Goal: Complete application form

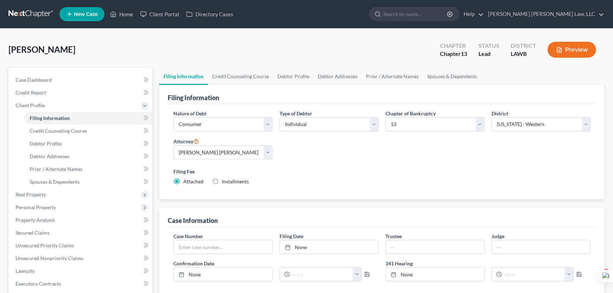
select select "1"
select select "0"
select select "3"
select select "36"
select select "0"
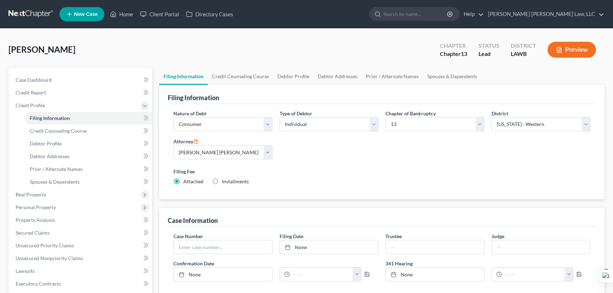
select select "19"
click at [25, 11] on link at bounding box center [30, 14] width 45 height 13
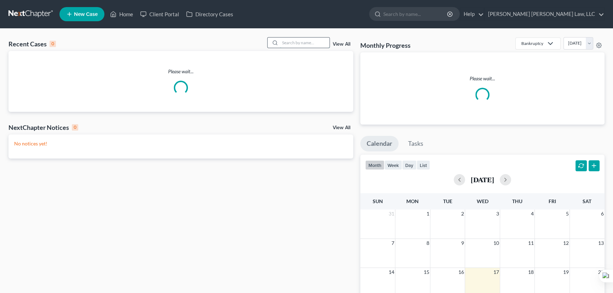
click at [292, 43] on input "search" at bounding box center [305, 43] width 50 height 10
type input "[PERSON_NAME]"
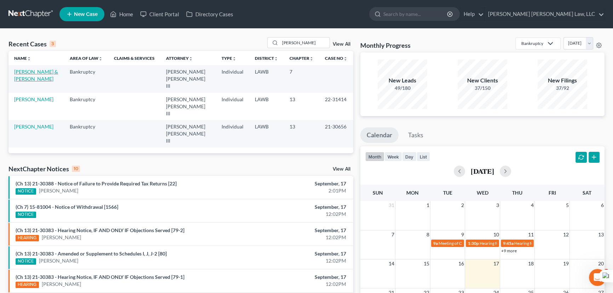
click at [29, 73] on link "[PERSON_NAME] & [PERSON_NAME]" at bounding box center [36, 75] width 44 height 13
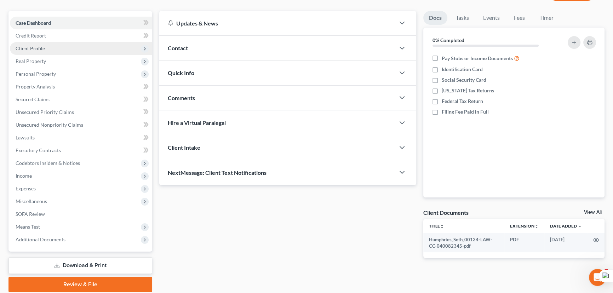
scroll to position [64, 0]
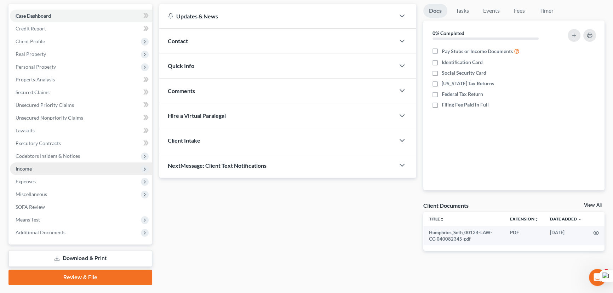
click at [57, 163] on span "Income" at bounding box center [81, 168] width 142 height 13
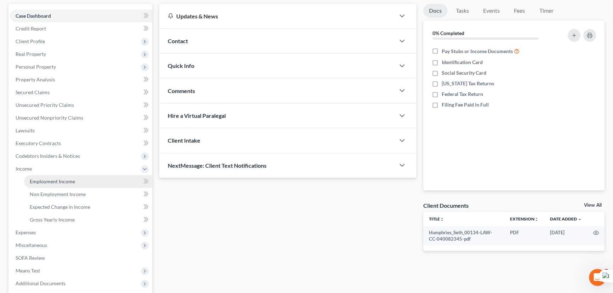
click at [62, 177] on link "Employment Income" at bounding box center [88, 181] width 128 height 13
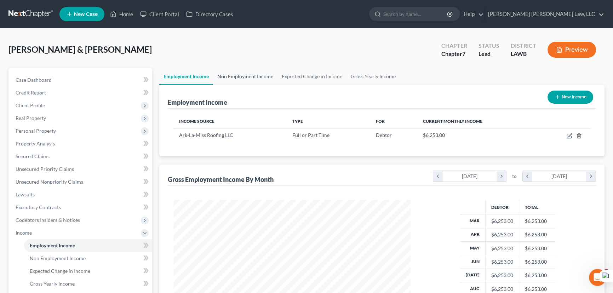
scroll to position [127, 251]
click at [241, 74] on link "Non Employment Income" at bounding box center [245, 76] width 64 height 17
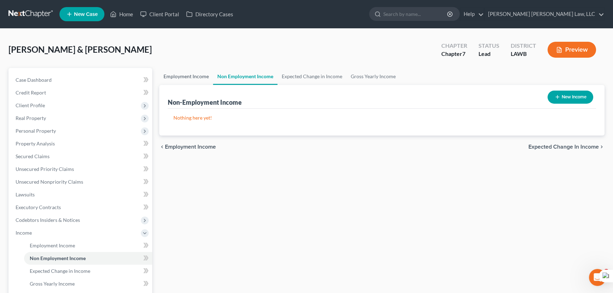
click at [199, 75] on link "Employment Income" at bounding box center [186, 76] width 54 height 17
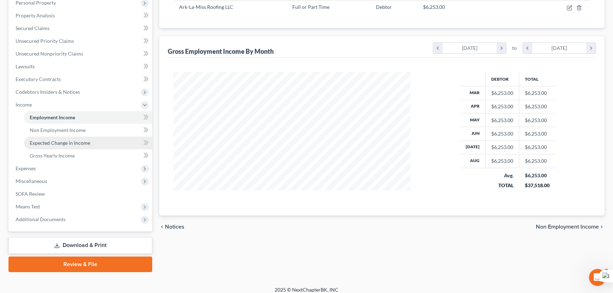
scroll to position [133, 0]
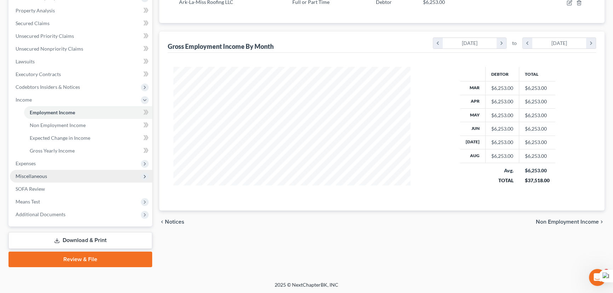
click at [51, 177] on span "Miscellaneous" at bounding box center [81, 176] width 142 height 13
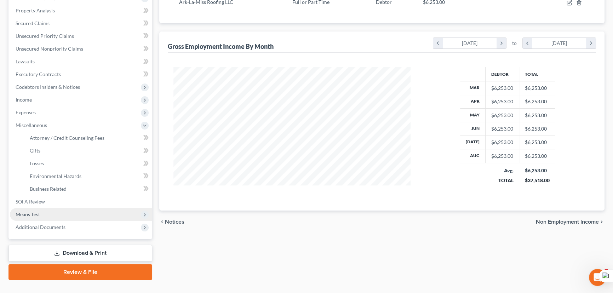
click at [69, 212] on span "Means Test" at bounding box center [81, 214] width 142 height 13
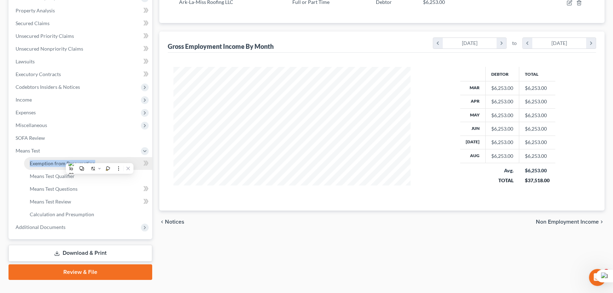
drag, startPoint x: 99, startPoint y: 158, endPoint x: 100, endPoint y: 162, distance: 4.7
click at [100, 162] on link "Exemption from Presumption" at bounding box center [88, 163] width 128 height 13
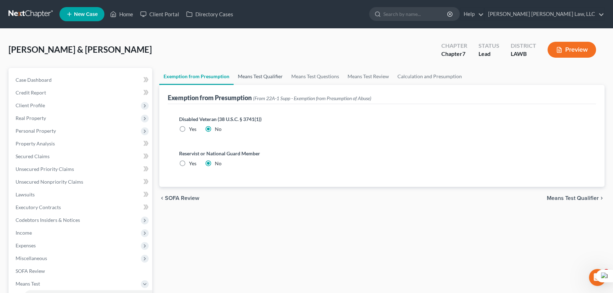
click at [255, 76] on link "Means Test Qualifier" at bounding box center [260, 76] width 53 height 17
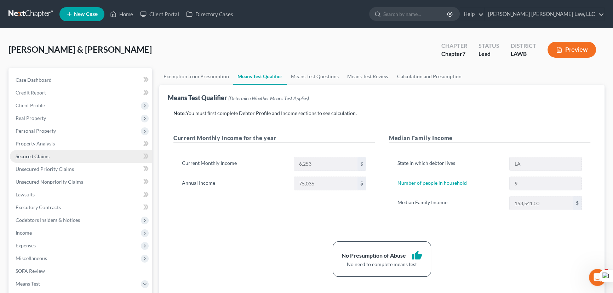
click at [90, 156] on link "Secured Claims" at bounding box center [81, 156] width 142 height 13
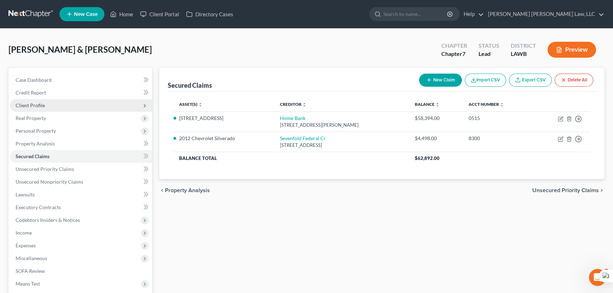
click at [110, 103] on span "Client Profile" at bounding box center [81, 105] width 142 height 13
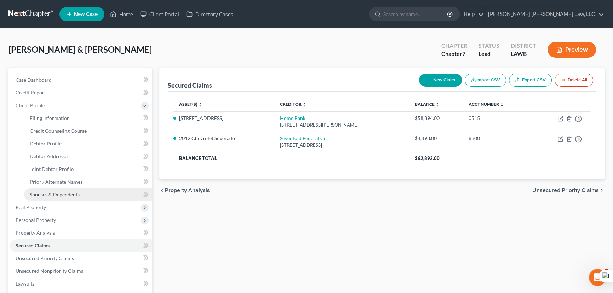
click at [110, 193] on link "Spouses & Dependents" at bounding box center [88, 194] width 128 height 13
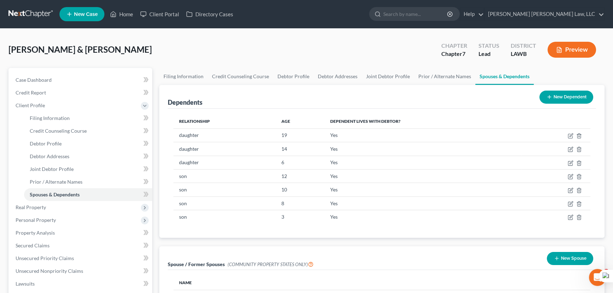
click at [27, 13] on link at bounding box center [30, 14] width 45 height 13
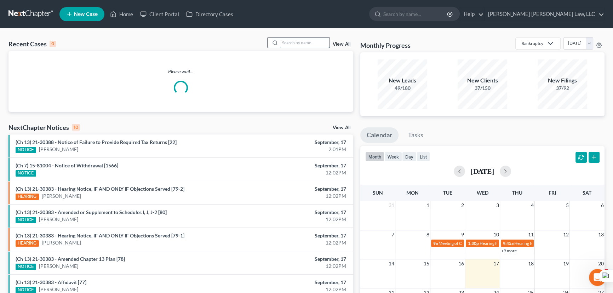
click at [292, 40] on input "search" at bounding box center [305, 43] width 50 height 10
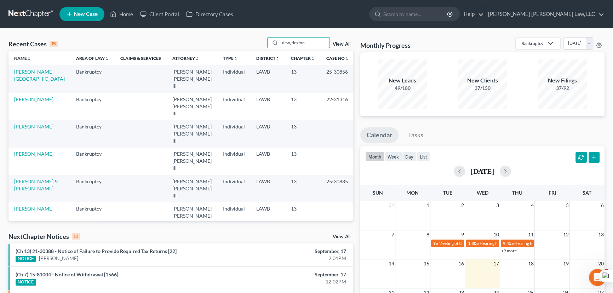
type input "dew, dexton"
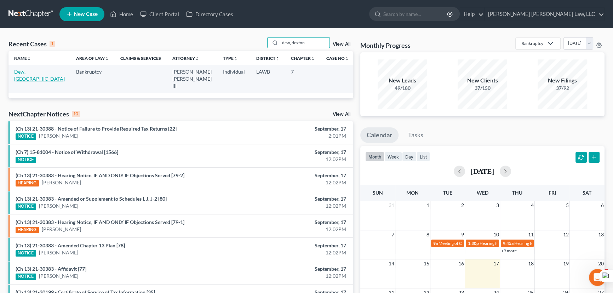
click at [39, 71] on link "Dew, Dexton" at bounding box center [39, 75] width 51 height 13
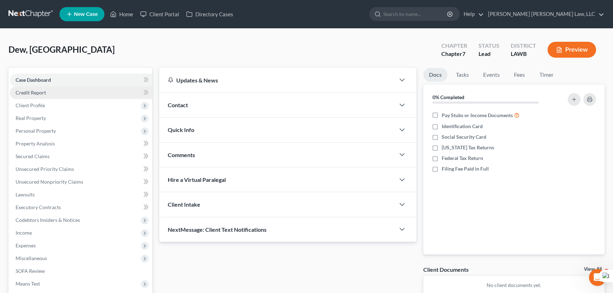
click at [73, 96] on link "Credit Report" at bounding box center [81, 92] width 142 height 13
click at [73, 104] on span "Client Profile" at bounding box center [81, 105] width 142 height 13
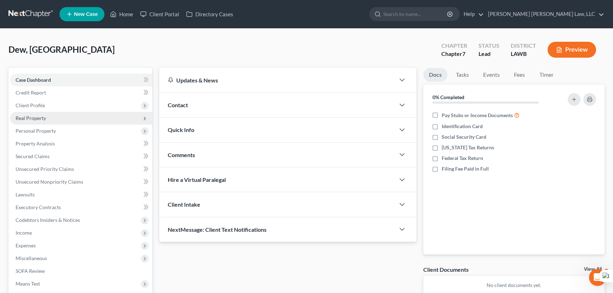
click at [73, 120] on span "Real Property" at bounding box center [81, 118] width 142 height 13
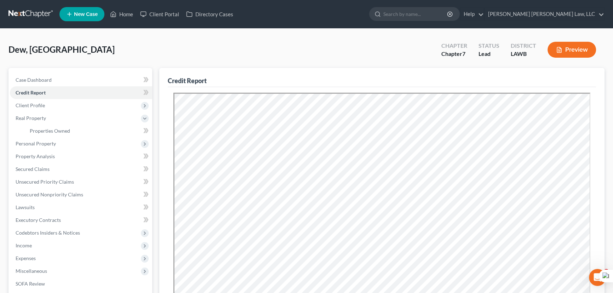
click at [34, 13] on link at bounding box center [30, 14] width 45 height 13
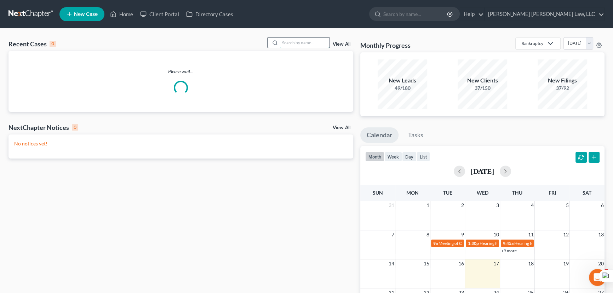
click at [290, 44] on input "search" at bounding box center [305, 43] width 50 height 10
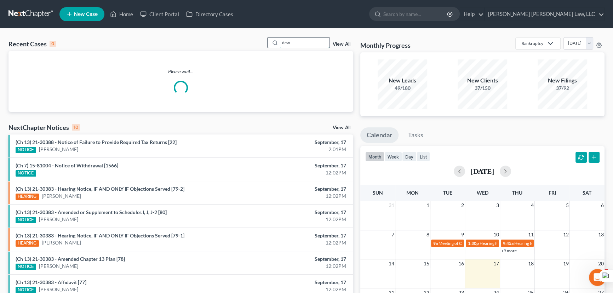
type input "dew"
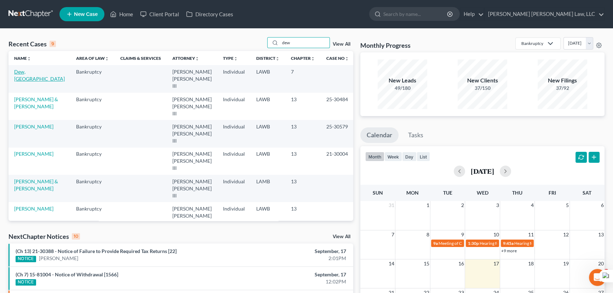
click at [39, 70] on link "Dew, Dexton" at bounding box center [39, 75] width 51 height 13
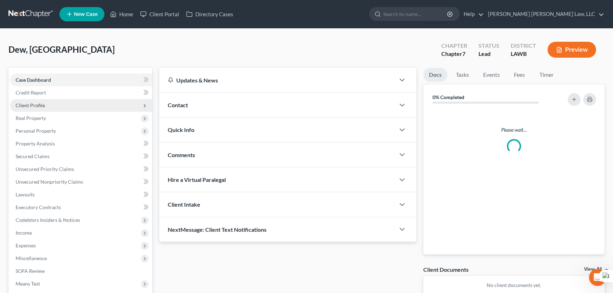
click at [46, 109] on span "Client Profile" at bounding box center [81, 105] width 142 height 13
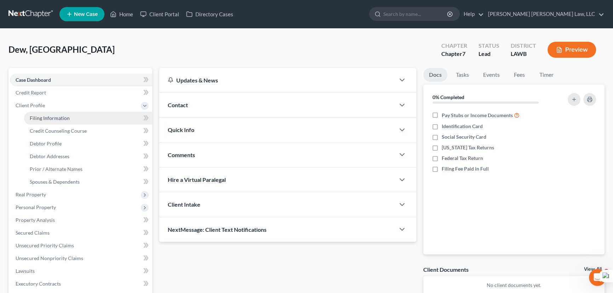
click at [47, 117] on span "Filing Information" at bounding box center [50, 118] width 40 height 6
select select "1"
select select "0"
select select "19"
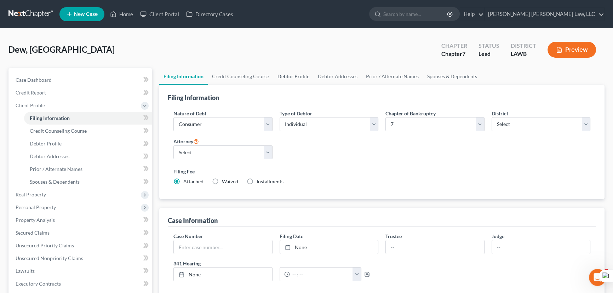
click at [296, 72] on link "Debtor Profile" at bounding box center [293, 76] width 40 height 17
select select "1"
select select "2"
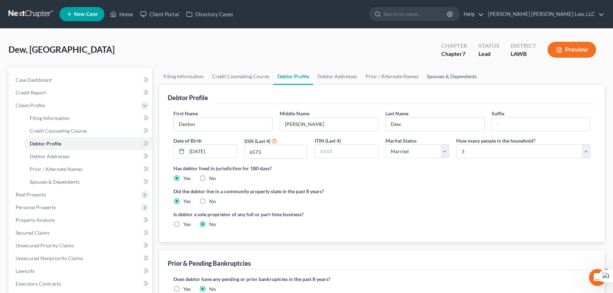
click at [460, 78] on link "Spouses & Dependents" at bounding box center [452, 76] width 58 height 17
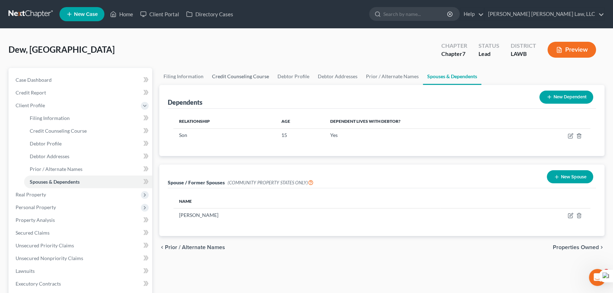
click at [260, 81] on link "Credit Counseling Course" at bounding box center [240, 76] width 65 height 17
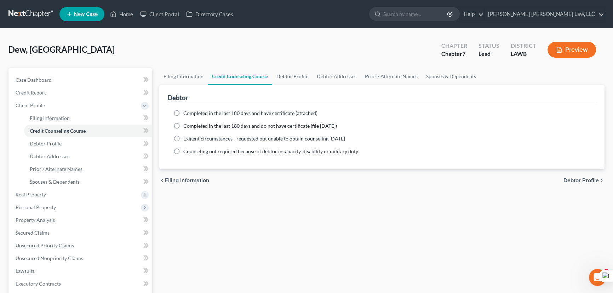
click at [291, 80] on link "Debtor Profile" at bounding box center [292, 76] width 40 height 17
select select "1"
select select "2"
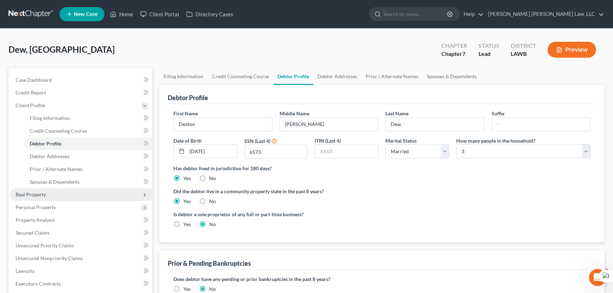
click at [79, 195] on span "Real Property" at bounding box center [81, 194] width 142 height 13
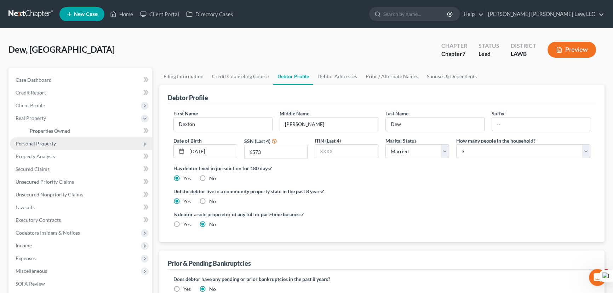
click at [74, 145] on span "Personal Property" at bounding box center [81, 143] width 142 height 13
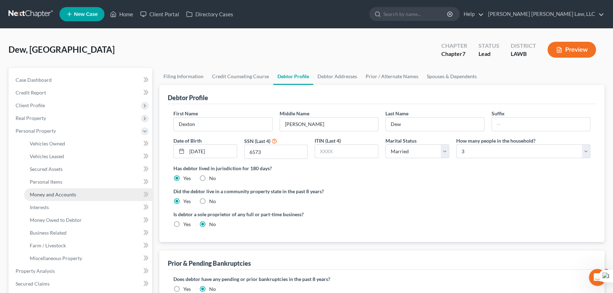
click at [84, 197] on link "Money and Accounts" at bounding box center [88, 194] width 128 height 13
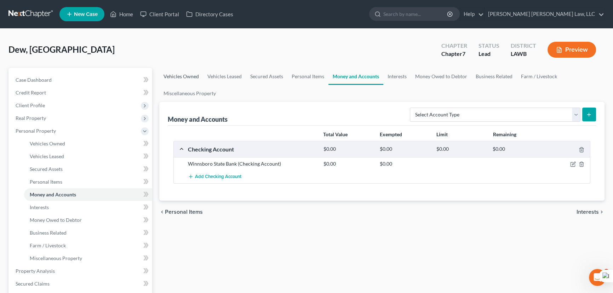
click at [179, 76] on link "Vehicles Owned" at bounding box center [181, 76] width 44 height 17
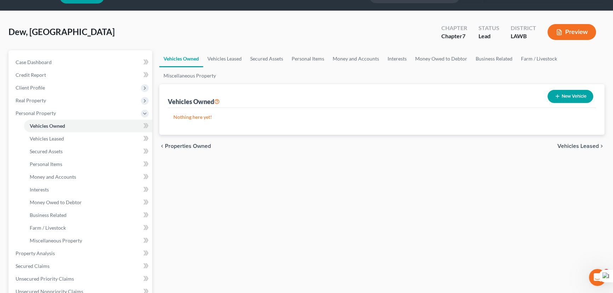
scroll to position [32, 0]
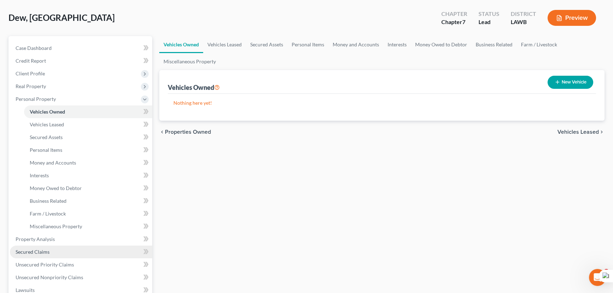
click at [54, 250] on link "Secured Claims" at bounding box center [81, 252] width 142 height 13
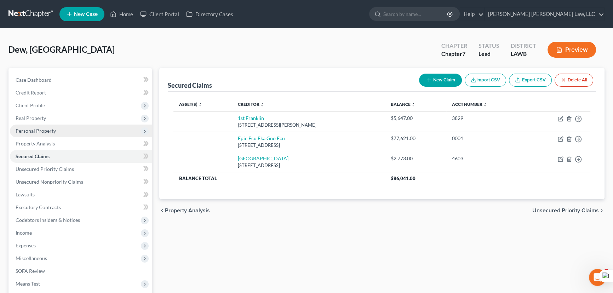
click at [57, 127] on span "Personal Property" at bounding box center [81, 131] width 142 height 13
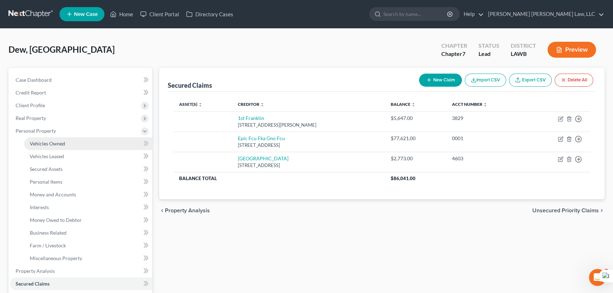
click at [61, 141] on span "Vehicles Owned" at bounding box center [47, 144] width 35 height 6
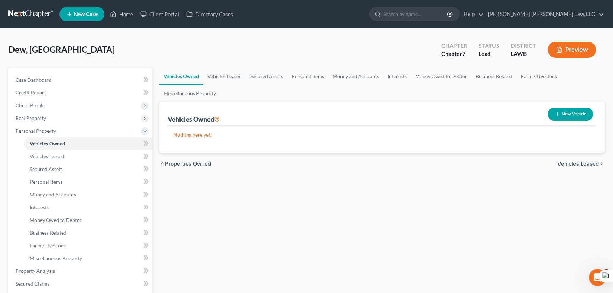
click at [570, 116] on button "New Vehicle" at bounding box center [571, 114] width 46 height 13
select select "0"
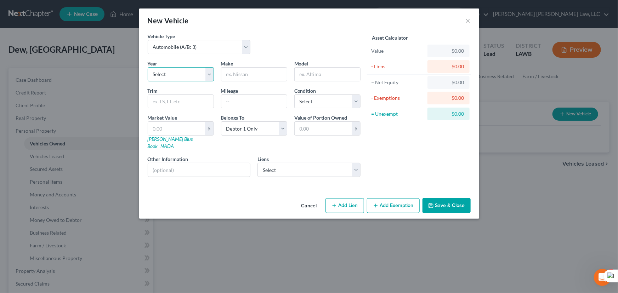
click at [199, 69] on select "Select 2026 2025 2024 2023 2022 2021 2020 2019 2018 2017 2016 2015 2014 2013 20…" at bounding box center [181, 74] width 66 height 14
select select "2"
click at [148, 67] on select "Select 2026 2025 2024 2023 2022 2021 2020 2019 2018 2017 2016 2015 2014 2013 20…" at bounding box center [181, 74] width 66 height 14
click at [249, 79] on input "text" at bounding box center [253, 74] width 65 height 13
type input "GMC"
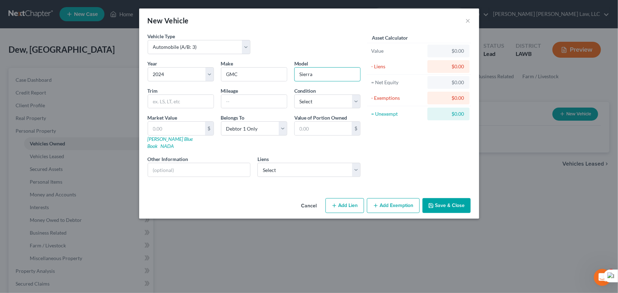
type input "Sierra"
click at [304, 93] on label "Condition" at bounding box center [305, 90] width 22 height 7
click at [304, 99] on select "Select Excellent Very Good Good Fair Poor" at bounding box center [327, 102] width 66 height 14
select select "2"
click at [294, 95] on select "Select Excellent Very Good Good Fair Poor" at bounding box center [327, 102] width 66 height 14
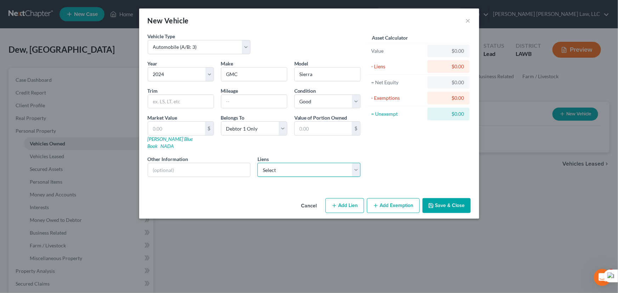
click at [311, 164] on select "Select Epic Fcu Fka Gno Fcu - $77,621.00 1st Franklin - $5,647.00 Sheffield - $…" at bounding box center [308, 170] width 103 height 14
select select "0"
click at [257, 163] on select "Select Epic Fcu Fka Gno Fcu - $77,621.00 1st Franklin - $5,647.00 Sheffield - $…" at bounding box center [308, 170] width 103 height 14
select select
select select "19"
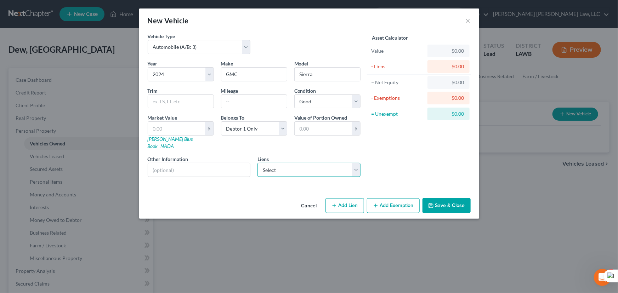
select select "0"
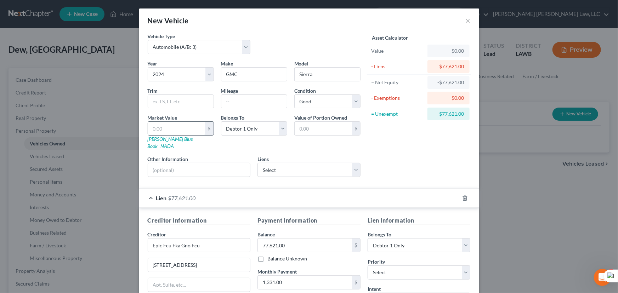
click at [195, 130] on input "text" at bounding box center [176, 128] width 57 height 13
type input "7"
type input "7.00"
type input "77"
type input "77.00"
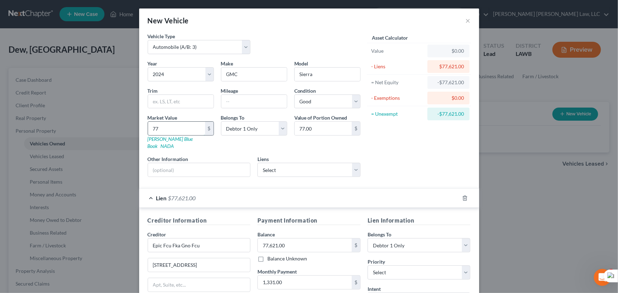
type input "776"
type input "776.00"
type input "7762"
type input "7,762.00"
type input "7,7621"
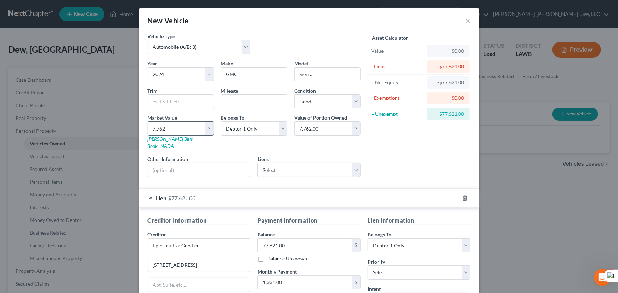
type input "77,621.00"
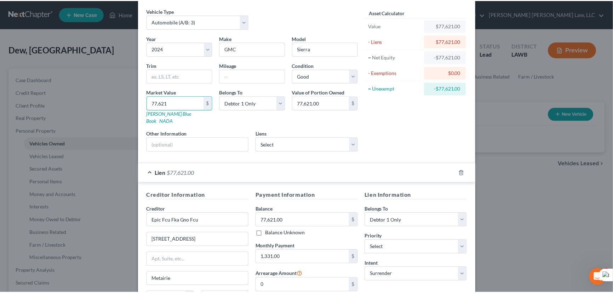
scroll to position [93, 0]
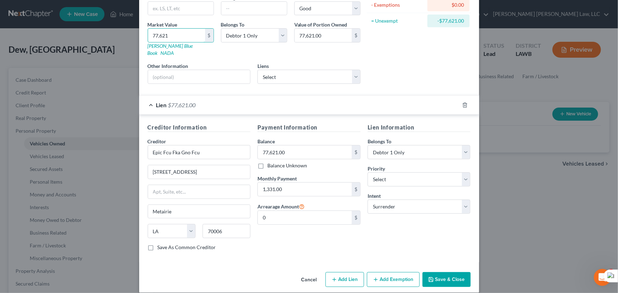
type input "77,621"
click at [440, 272] on button "Save & Close" at bounding box center [446, 279] width 48 height 15
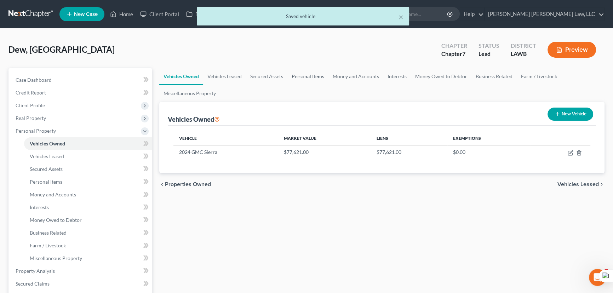
click at [311, 73] on link "Personal Items" at bounding box center [307, 76] width 41 height 17
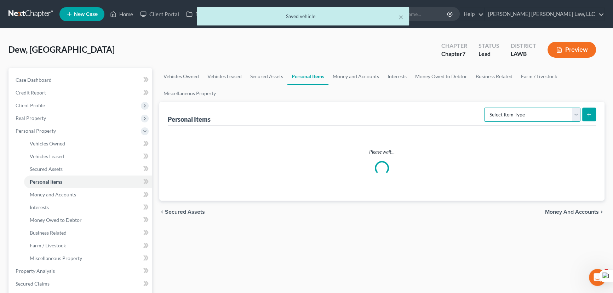
click at [524, 120] on select "Select Item Type Clothing (A/B: 11) Collectibles Of Value (A/B: 8) Electronics …" at bounding box center [532, 115] width 96 height 14
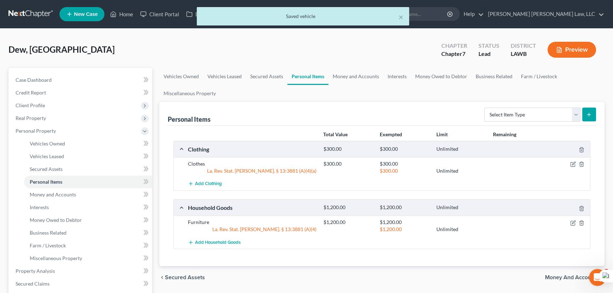
drag, startPoint x: 378, startPoint y: 95, endPoint x: 370, endPoint y: 88, distance: 10.6
click at [377, 95] on ul "Vehicles Owned Vehicles Leased Secured Assets Personal Items Money and Accounts…" at bounding box center [381, 85] width 445 height 34
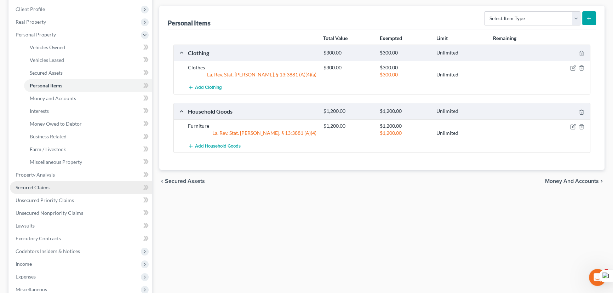
click at [90, 182] on link "Secured Claims" at bounding box center [81, 187] width 142 height 13
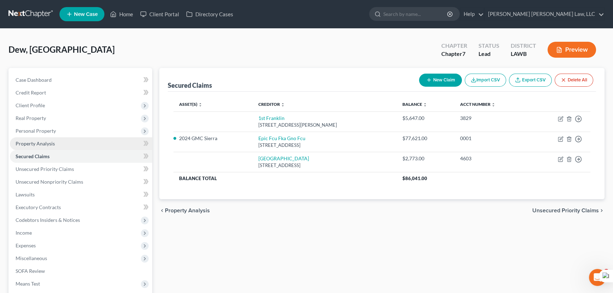
drag, startPoint x: 55, startPoint y: 132, endPoint x: 64, endPoint y: 139, distance: 11.8
click at [55, 132] on span "Personal Property" at bounding box center [36, 131] width 40 height 6
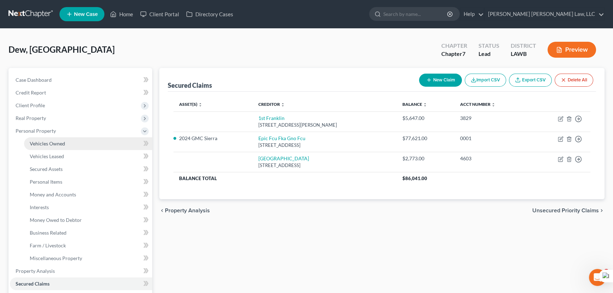
click at [64, 141] on span "Vehicles Owned" at bounding box center [47, 144] width 35 height 6
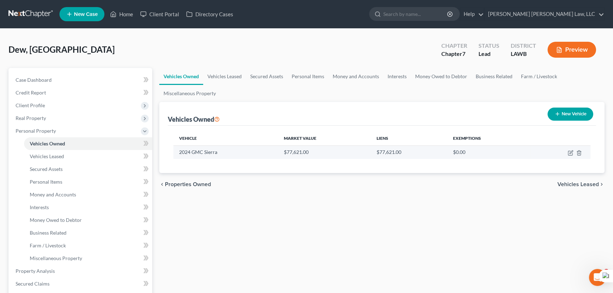
click at [566, 151] on td at bounding box center [561, 151] width 60 height 13
click at [570, 152] on icon "button" at bounding box center [571, 151] width 3 height 3
select select "0"
select select "2"
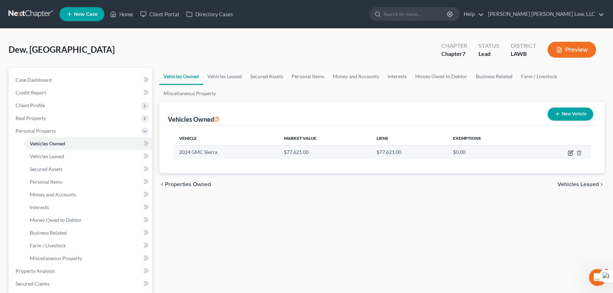
select select "0"
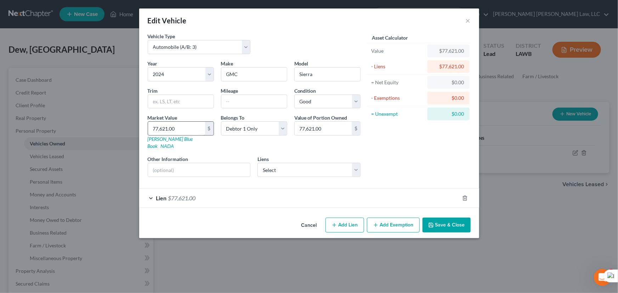
click at [192, 131] on input "77,621.00" at bounding box center [176, 128] width 57 height 13
type input "5"
type input "5.00"
type input "52"
type input "52.00"
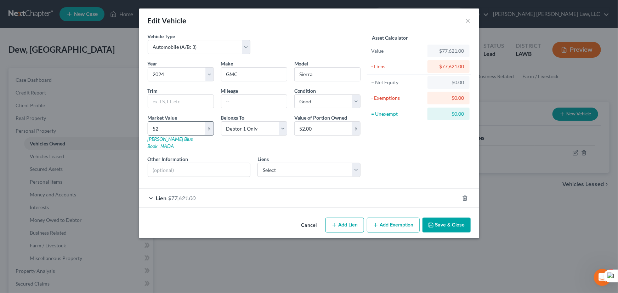
type input "524"
type input "524.00"
type input "5241"
type input "5,241.00"
type input "5,2412"
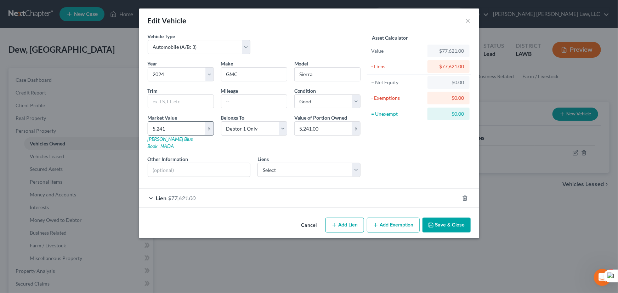
type input "52,412.00"
type input "52,412.5"
type input "52,412.50"
type input "52,412.5"
click at [446, 218] on button "Save & Close" at bounding box center [446, 225] width 48 height 15
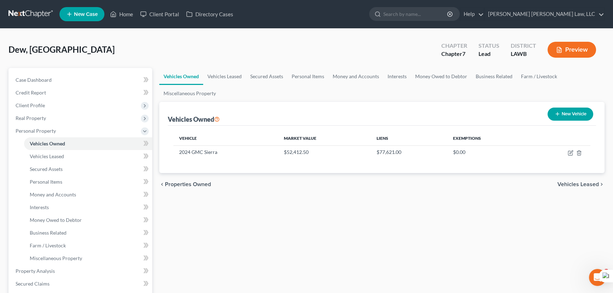
click at [574, 105] on div "New Vehicle" at bounding box center [570, 114] width 51 height 19
click at [574, 111] on button "New Vehicle" at bounding box center [571, 114] width 46 height 13
select select "0"
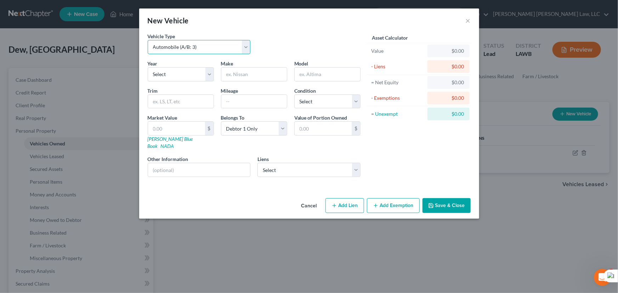
click at [198, 48] on select "Select Automobile (A/B: 3) Truck (A/B: 3) Trailer (A/B: 4) Watercraft (A/B: 4) …" at bounding box center [199, 47] width 103 height 14
select select "2"
click at [148, 40] on select "Select Automobile (A/B: 3) Truck (A/B: 3) Trailer (A/B: 4) Watercraft (A/B: 4) …" at bounding box center [199, 47] width 103 height 14
click at [191, 75] on select "Select 2026 2025 2024 2023 2022 2021 2020 2019 2018 2017 2016 2015 2014 2013 20…" at bounding box center [181, 74] width 66 height 14
drag, startPoint x: 224, startPoint y: 62, endPoint x: 228, endPoint y: 62, distance: 4.7
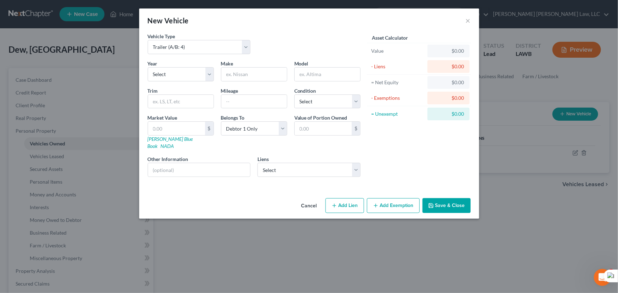
click at [224, 62] on span "Make" at bounding box center [227, 64] width 12 height 6
click at [308, 70] on input "text" at bounding box center [327, 74] width 65 height 13
type input "t"
type input "Boxed In Trailer"
click at [320, 97] on select "Select Excellent Very Good Good Fair Poor" at bounding box center [327, 102] width 66 height 14
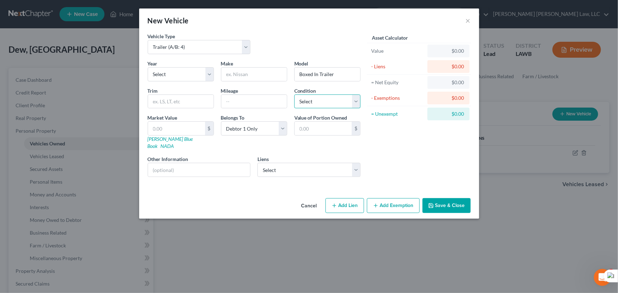
select select "2"
click at [294, 95] on select "Select Excellent Very Good Good Fair Poor" at bounding box center [327, 102] width 66 height 14
click at [304, 163] on select "Select 1st Franklin - $5,647.00 Sheffield - $2,773.00" at bounding box center [308, 170] width 103 height 14
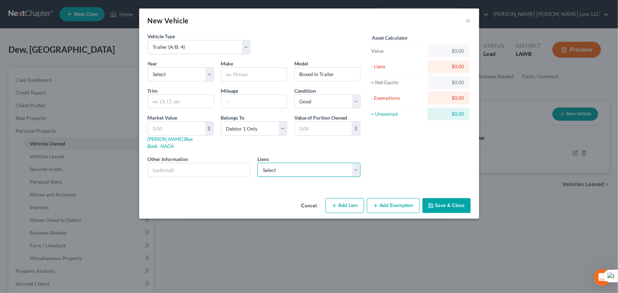
select select "0"
click at [257, 163] on select "Select 1st Franklin - $5,647.00 Sheffield - $2,773.00" at bounding box center [308, 170] width 103 height 14
select select
select select "44"
select select "0"
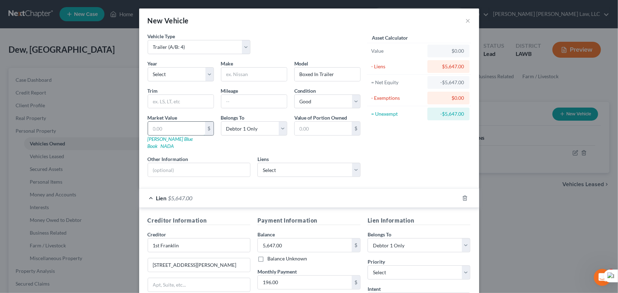
click at [166, 129] on input "text" at bounding box center [176, 128] width 57 height 13
type input "5"
type input "5.00"
type input "56"
type input "56.00"
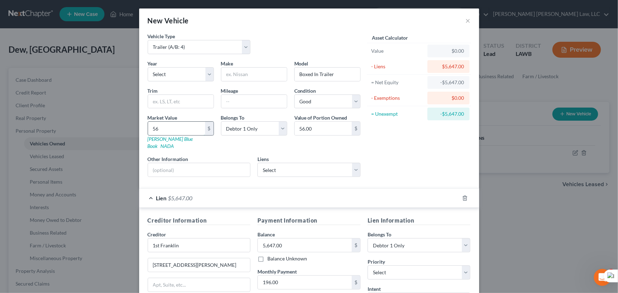
type input "564"
type input "564.00"
type input "5647"
type input "5,647.00"
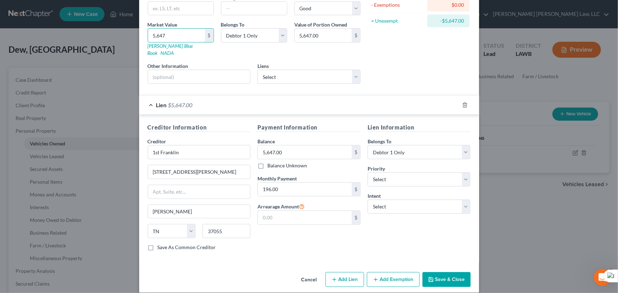
type input "5,647"
click at [445, 276] on button "Save & Close" at bounding box center [446, 279] width 48 height 15
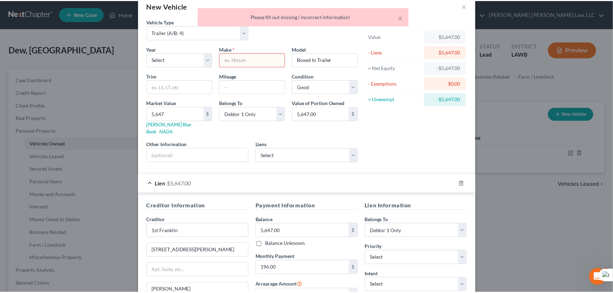
scroll to position [0, 0]
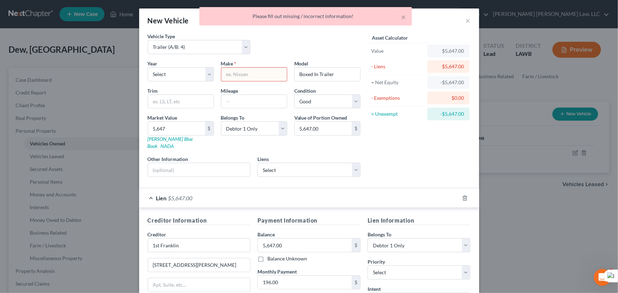
click at [257, 75] on input "text" at bounding box center [253, 74] width 65 height 13
drag, startPoint x: 336, startPoint y: 74, endPoint x: 224, endPoint y: 70, distance: 111.6
click at [224, 70] on div "Year Select 2026 2025 2024 2023 2022 2021 2020 2019 2018 2017 2016 2015 2014 20…" at bounding box center [254, 121] width 220 height 123
click at [227, 79] on input "text" at bounding box center [253, 74] width 65 height 13
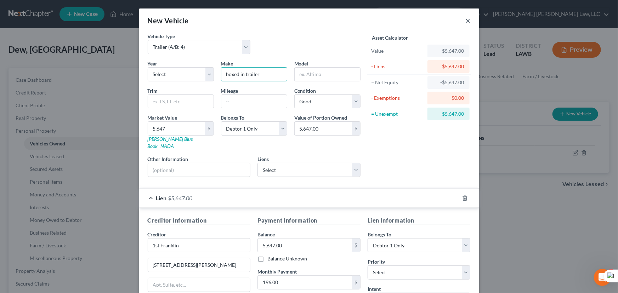
type input "boxed in trailer"
click at [466, 19] on button "×" at bounding box center [468, 20] width 5 height 8
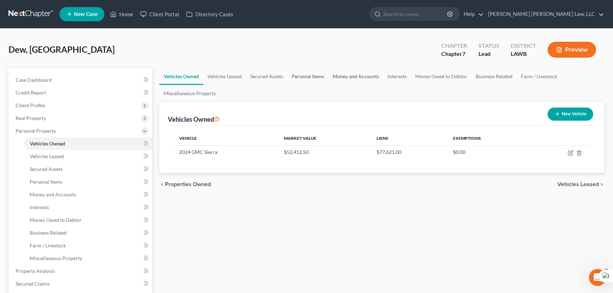
drag, startPoint x: 328, startPoint y: 76, endPoint x: 324, endPoint y: 76, distance: 3.9
click at [329, 76] on link "Money and Accounts" at bounding box center [356, 76] width 55 height 17
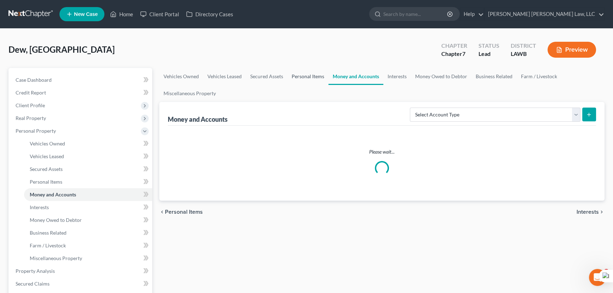
click at [305, 76] on link "Personal Items" at bounding box center [307, 76] width 41 height 17
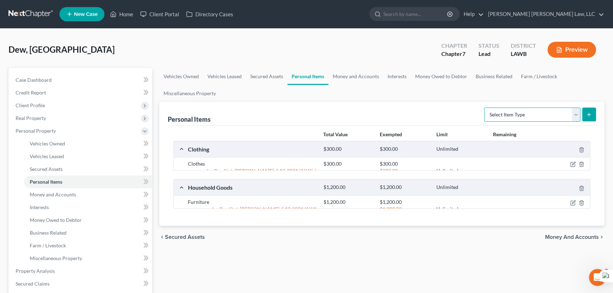
click at [503, 117] on select "Select Item Type Clothing (A/B: 11) Collectibles Of Value (A/B: 8) Electronics …" at bounding box center [532, 115] width 96 height 14
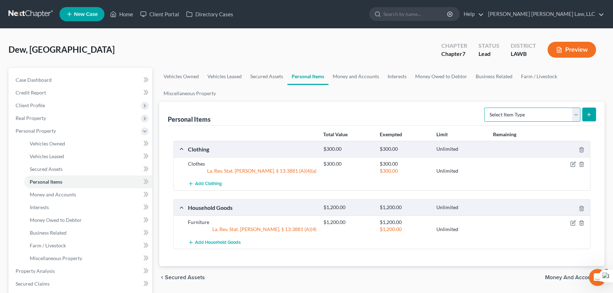
select select "household_goods"
click at [485, 108] on select "Select Item Type Clothing (A/B: 11) Collectibles Of Value (A/B: 8) Electronics …" at bounding box center [532, 115] width 96 height 14
click at [592, 117] on button "submit" at bounding box center [589, 115] width 14 height 14
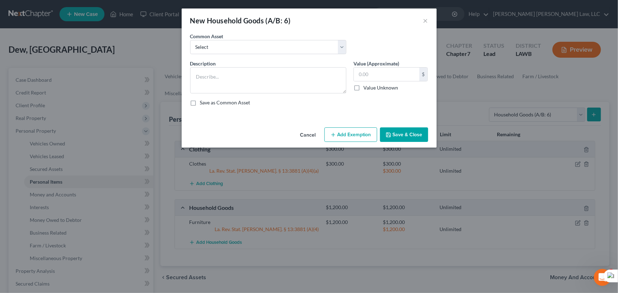
click at [255, 54] on div "Common Asset Select Furniture Movables 2002 Chevy Tahoe 231,000 miles Movables …" at bounding box center [309, 46] width 245 height 27
click at [254, 49] on select "Select Furniture Movables 2002 Chevy Tahoe 231,000 miles Movables Movables Mova…" at bounding box center [268, 47] width 156 height 14
select select "1"
click at [190, 40] on select "Select Furniture Movables 2002 Chevy Tahoe 231,000 miles Movables Movables Mova…" at bounding box center [268, 47] width 156 height 14
type textarea "Movables"
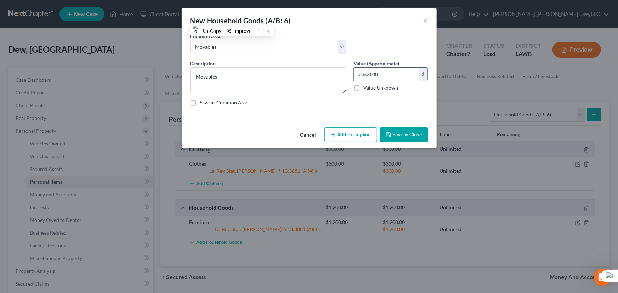
click at [400, 77] on input "3,600.00" at bounding box center [386, 74] width 65 height 13
type input "5,647"
click at [401, 133] on button "Save & Close" at bounding box center [404, 134] width 48 height 15
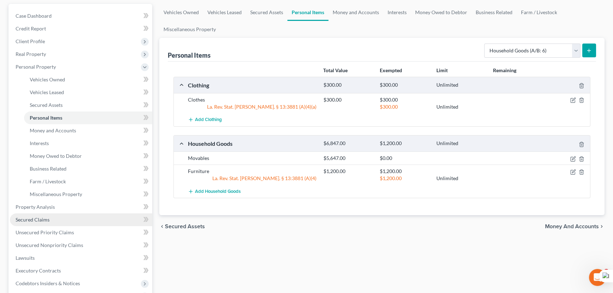
click at [60, 218] on link "Secured Claims" at bounding box center [81, 219] width 142 height 13
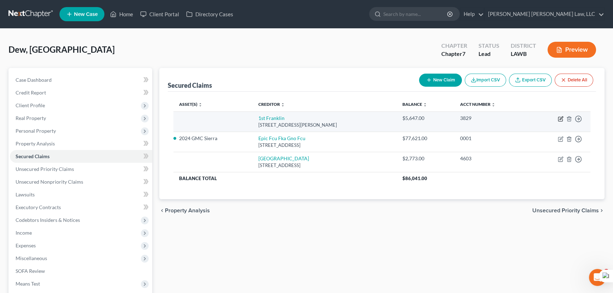
click at [559, 118] on icon "button" at bounding box center [561, 119] width 6 height 6
select select "44"
select select "0"
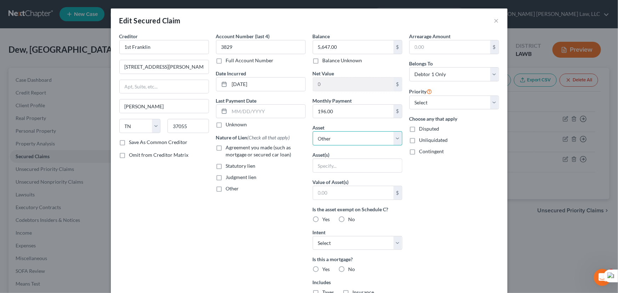
click at [348, 138] on select "Select Other Multiple Assets 4928 Highway 135 - $0.0 2024 GMC Sierra - $52412.5…" at bounding box center [358, 138] width 90 height 14
select select "4"
click at [313, 131] on select "Select Other Multiple Assets 4928 Highway 135 - $0.0 2024 GMC Sierra - $52412.5…" at bounding box center [358, 138] width 90 height 14
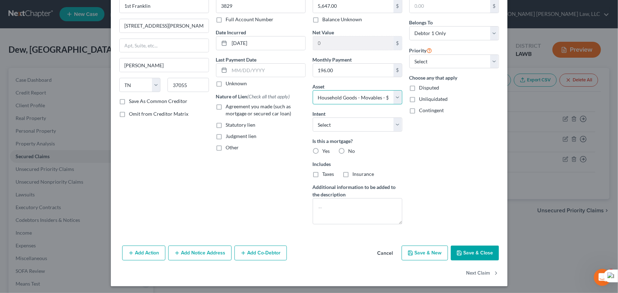
scroll to position [42, 0]
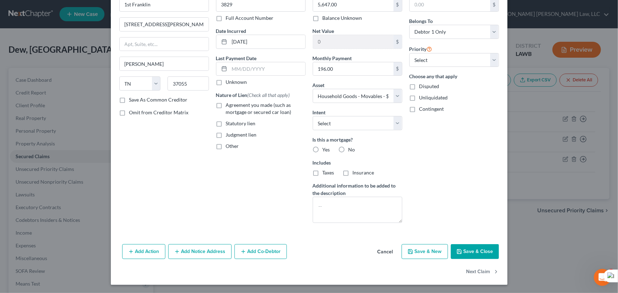
click at [485, 247] on button "Save & Close" at bounding box center [475, 251] width 48 height 15
select select
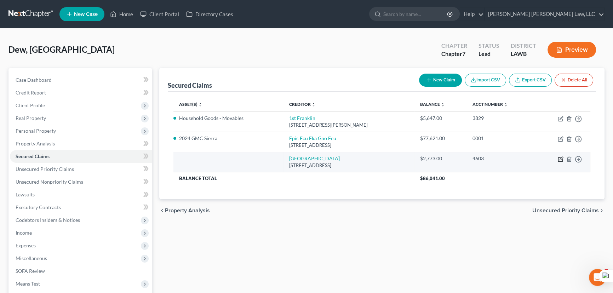
click at [562, 159] on icon "button" at bounding box center [561, 159] width 6 height 6
select select "28"
select select "0"
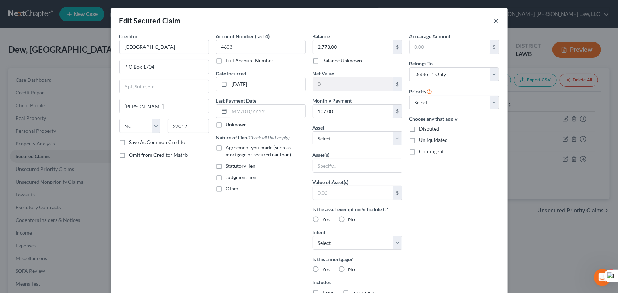
click at [494, 18] on button "×" at bounding box center [496, 20] width 5 height 8
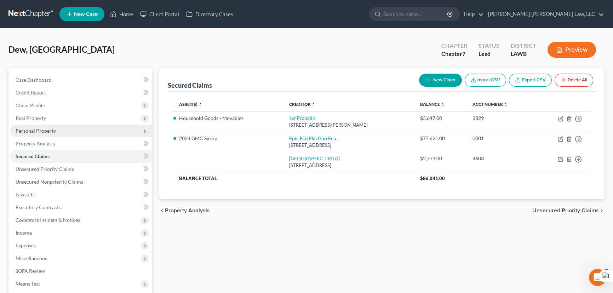
click at [93, 133] on span "Personal Property" at bounding box center [81, 131] width 142 height 13
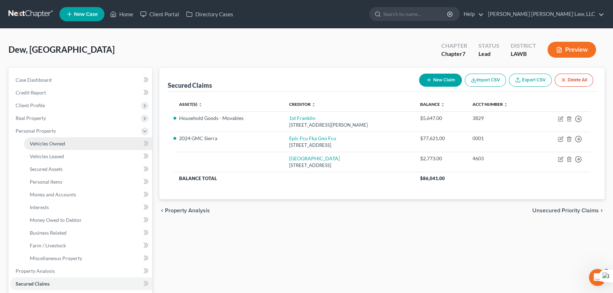
click at [89, 143] on link "Vehicles Owned" at bounding box center [88, 143] width 128 height 13
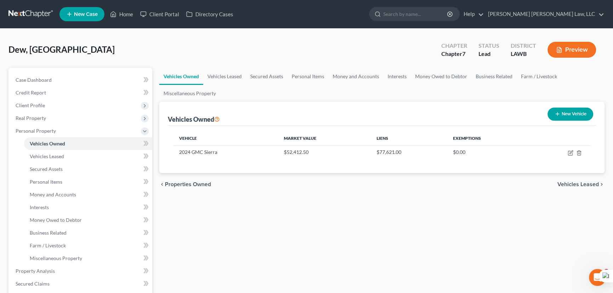
click at [585, 114] on button "New Vehicle" at bounding box center [571, 114] width 46 height 13
select select "0"
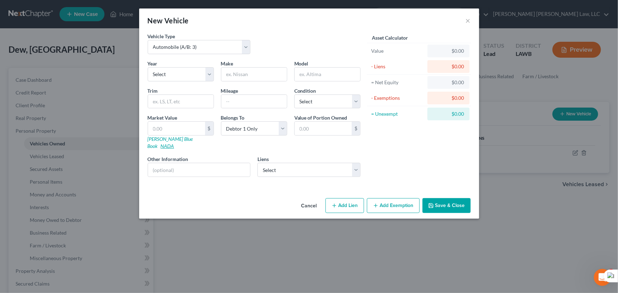
click at [174, 143] on link "NADA" at bounding box center [167, 146] width 13 height 6
click at [180, 127] on input "text" at bounding box center [176, 128] width 57 height 13
type input "8"
type input "8.00"
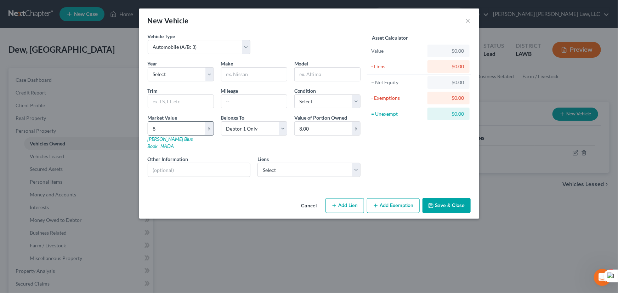
type input "87"
type input "87.00"
type input "870"
type input "870.00"
type input "870"
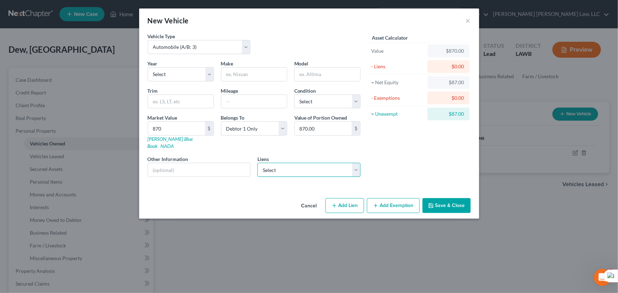
click at [290, 163] on select "Select Sheffield - $2,773.00" at bounding box center [308, 170] width 103 height 14
select select "28"
select select "0"
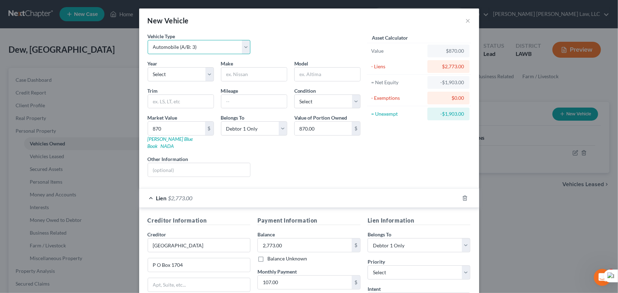
click at [202, 50] on select "Select Automobile (A/B: 3) Truck (A/B: 3) Trailer (A/B: 4) Watercraft (A/B: 4) …" at bounding box center [199, 47] width 103 height 14
select select "7"
click at [148, 40] on select "Select Automobile (A/B: 3) Truck (A/B: 3) Trailer (A/B: 4) Watercraft (A/B: 4) …" at bounding box center [199, 47] width 103 height 14
click at [192, 77] on select "Select 2026 2025 2024 2023 2022 2021 2020 2019 2018 2017 2016 2015 2014 2013 20…" at bounding box center [181, 74] width 66 height 14
select select "34"
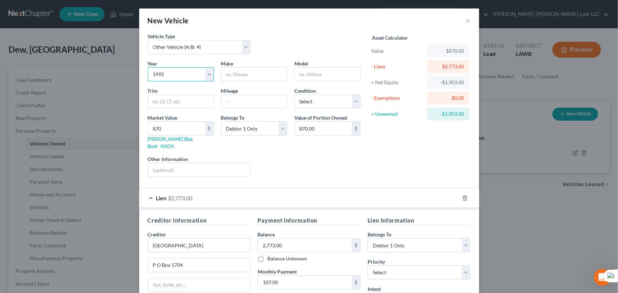
click at [148, 67] on select "Select 2026 2025 2024 2023 2022 2021 2020 2019 2018 2017 2016 2015 2014 2013 20…" at bounding box center [181, 74] width 66 height 14
click at [245, 73] on input "text" at bounding box center [253, 74] width 65 height 13
type input "Kawasaki"
type input "KX85"
click at [346, 104] on select "Select Excellent Very Good Good Fair Poor" at bounding box center [327, 102] width 66 height 14
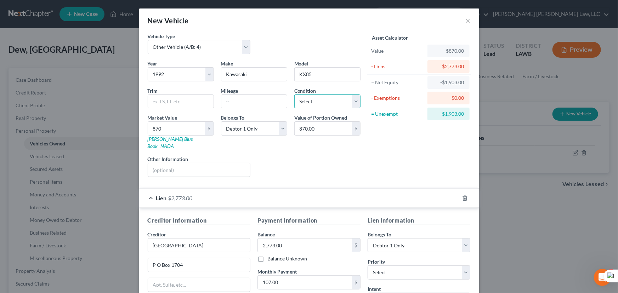
select select "3"
click at [294, 95] on select "Select Excellent Very Good Good Fair Poor" at bounding box center [327, 102] width 66 height 14
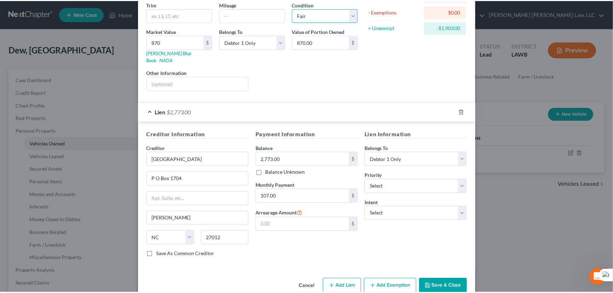
scroll to position [93, 0]
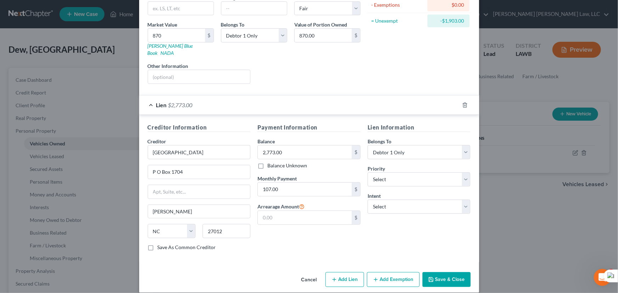
click at [427, 272] on button "Save & Close" at bounding box center [446, 279] width 48 height 15
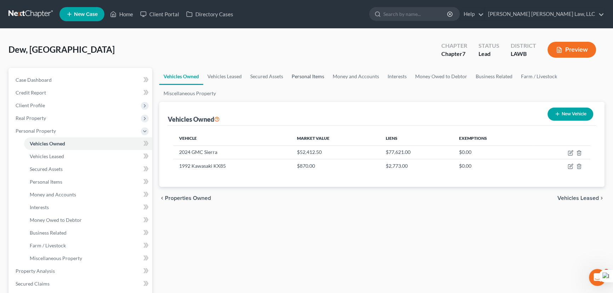
click at [301, 74] on link "Personal Items" at bounding box center [307, 76] width 41 height 17
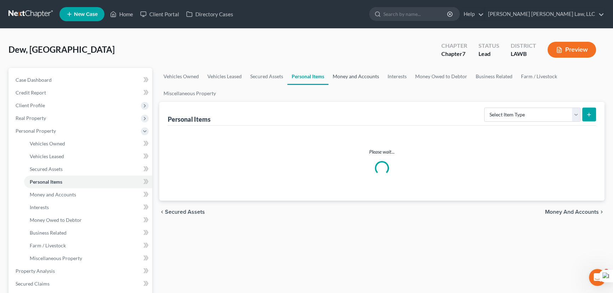
click at [344, 73] on link "Money and Accounts" at bounding box center [356, 76] width 55 height 17
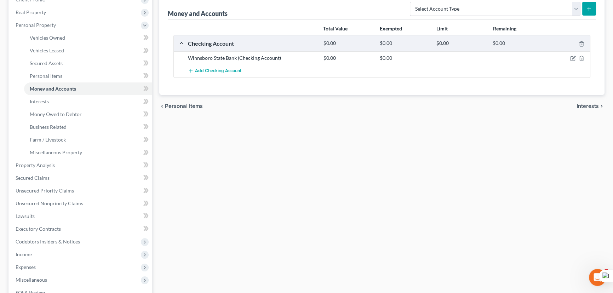
scroll to position [129, 0]
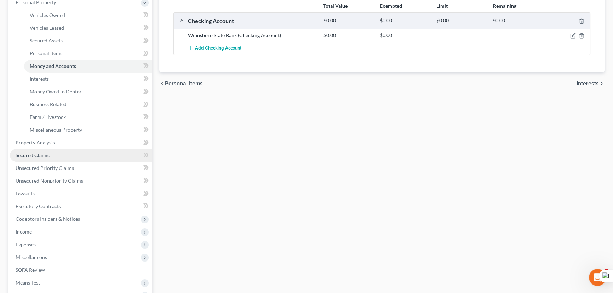
click at [65, 155] on link "Secured Claims" at bounding box center [81, 155] width 142 height 13
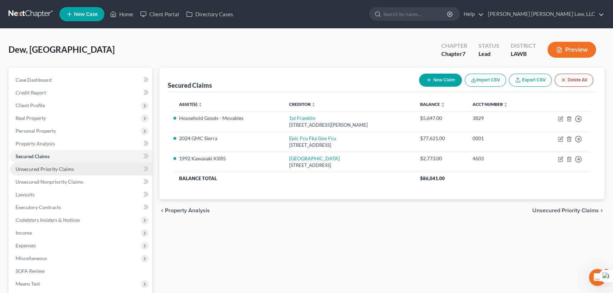
click at [81, 168] on link "Unsecured Priority Claims" at bounding box center [81, 169] width 142 height 13
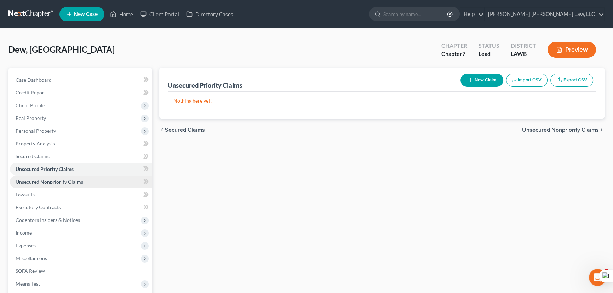
click at [82, 180] on link "Unsecured Nonpriority Claims" at bounding box center [81, 182] width 142 height 13
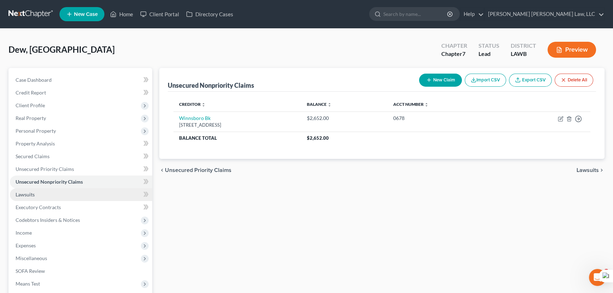
click at [60, 198] on link "Lawsuits" at bounding box center [81, 194] width 142 height 13
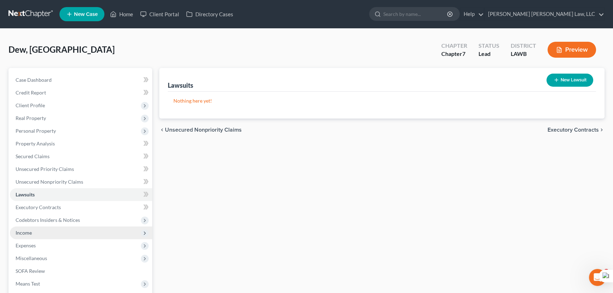
click at [93, 227] on span "Income" at bounding box center [81, 233] width 142 height 13
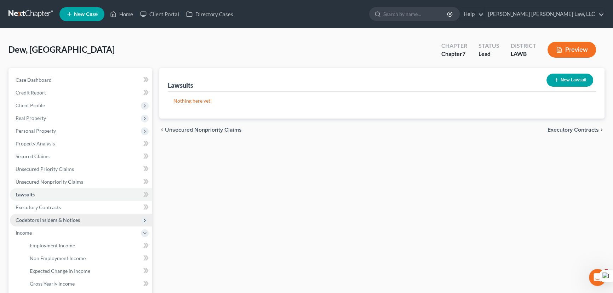
click at [95, 217] on span "Codebtors Insiders & Notices" at bounding box center [81, 220] width 142 height 13
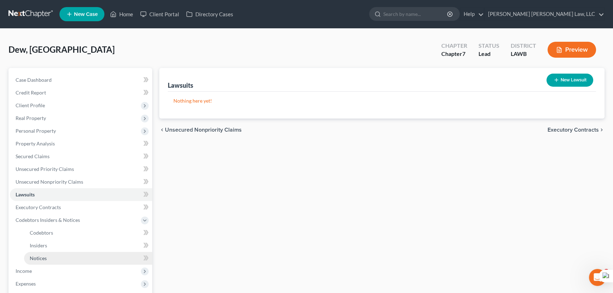
click at [97, 258] on link "Notices" at bounding box center [88, 258] width 128 height 13
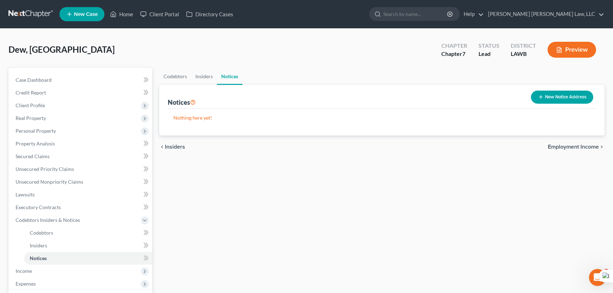
click at [568, 92] on button "New Notice Address" at bounding box center [562, 97] width 62 height 13
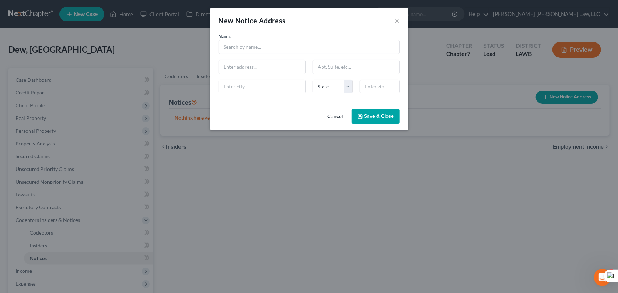
click at [310, 54] on div "Name * State AL AK AR AZ CA CO CT DE DC FL GA GU HI ID IL IN IA KS KY LA ME MD …" at bounding box center [309, 66] width 188 height 67
click at [311, 48] on input "text" at bounding box center [308, 47] width 181 height 14
type input "Richland Parish Sheriff's Office"
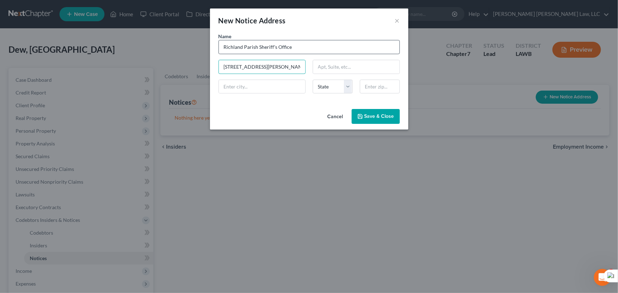
type input "708 N Julia St"
type input "Rayville"
select select "19"
type input "71269"
click at [362, 115] on icon "button" at bounding box center [360, 117] width 6 height 6
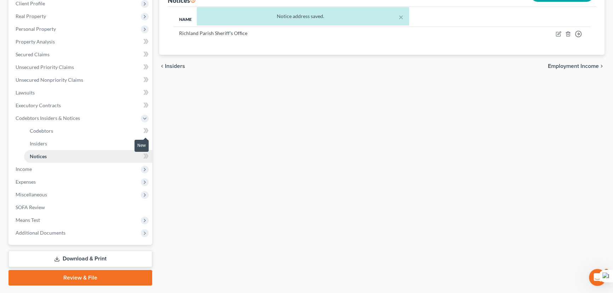
scroll to position [120, 0]
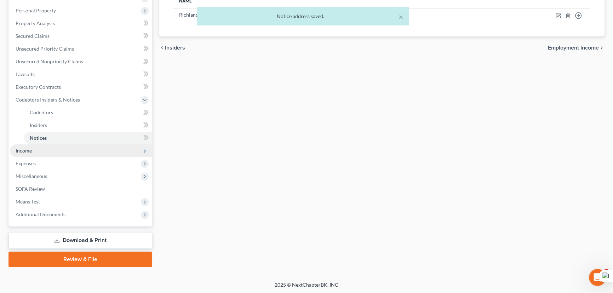
click at [81, 152] on span "Income" at bounding box center [81, 150] width 142 height 13
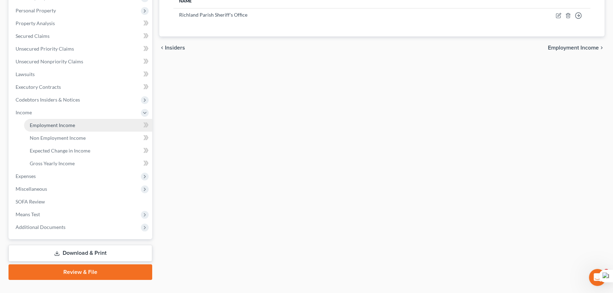
click at [79, 124] on link "Employment Income" at bounding box center [88, 125] width 128 height 13
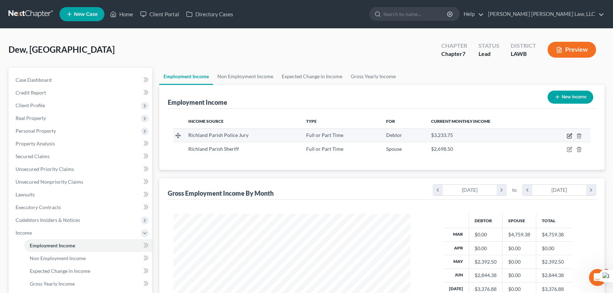
click at [569, 134] on icon "button" at bounding box center [570, 136] width 6 height 6
select select "0"
select select "19"
select select "3"
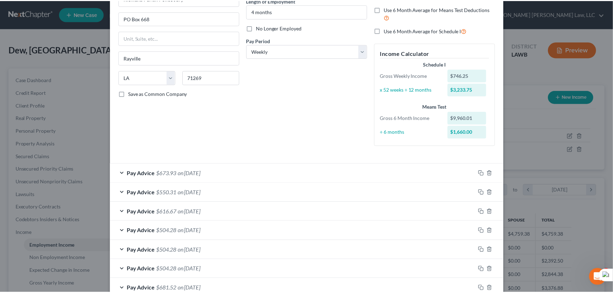
scroll to position [273, 0]
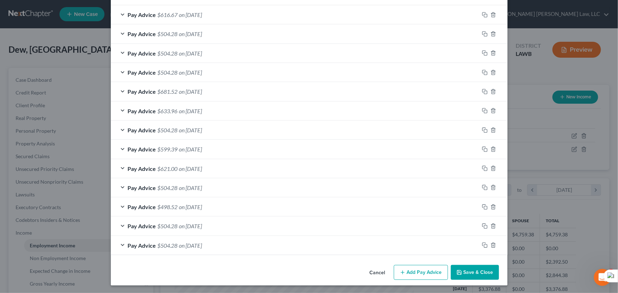
click at [475, 273] on button "Save & Close" at bounding box center [475, 272] width 48 height 15
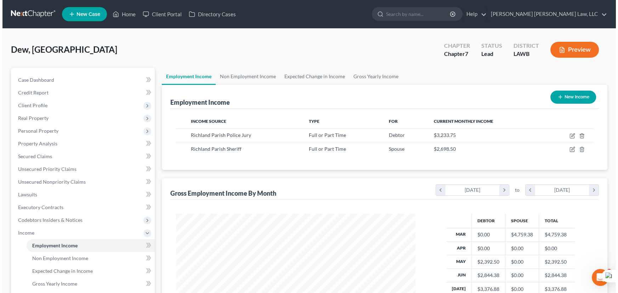
scroll to position [353878, 353754]
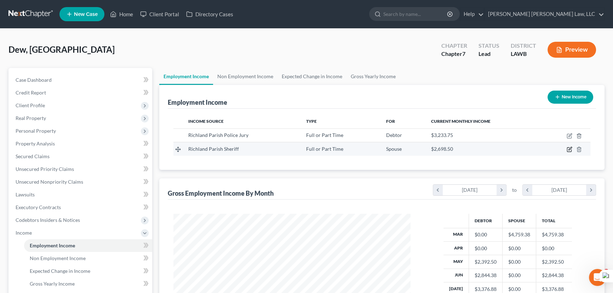
click at [570, 149] on icon "button" at bounding box center [570, 148] width 3 height 3
select select "0"
select select "19"
select select "0"
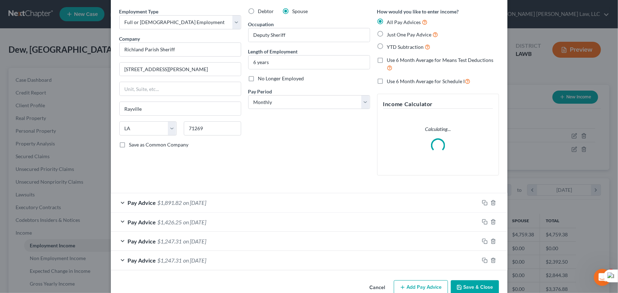
scroll to position [40, 0]
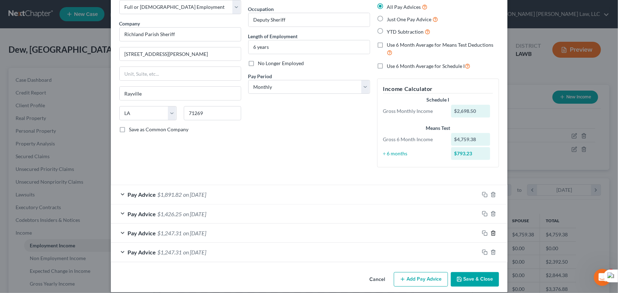
click at [493, 230] on icon "button" at bounding box center [493, 233] width 6 height 6
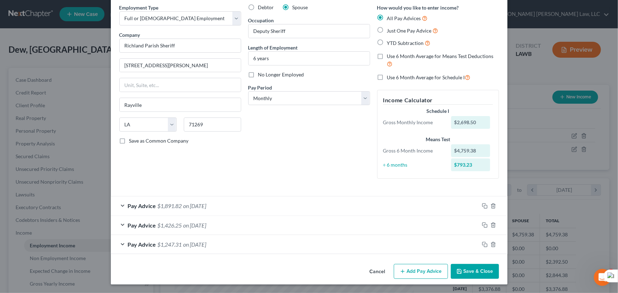
scroll to position [28, 0]
click at [491, 244] on icon "button" at bounding box center [493, 245] width 6 height 6
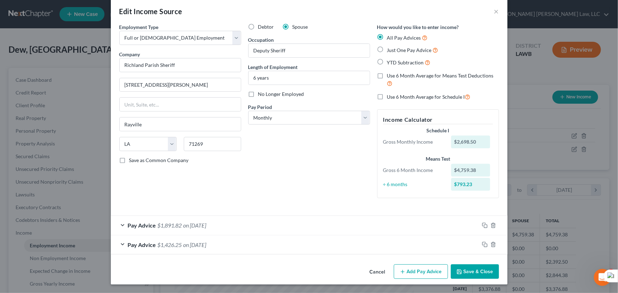
scroll to position [9, 0]
click at [428, 271] on button "Add Pay Advice" at bounding box center [421, 272] width 54 height 15
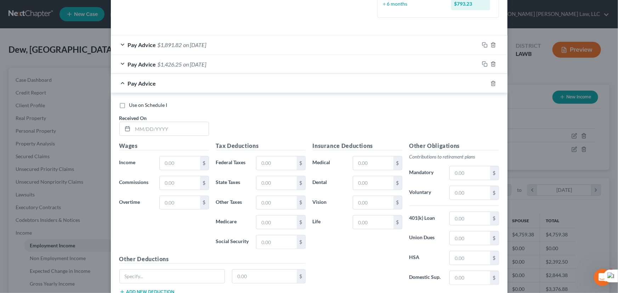
scroll to position [202, 0]
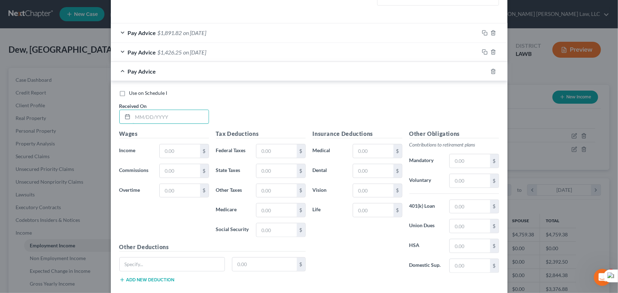
drag, startPoint x: 165, startPoint y: 117, endPoint x: 216, endPoint y: 103, distance: 53.2
click at [165, 117] on input "text" at bounding box center [171, 116] width 76 height 13
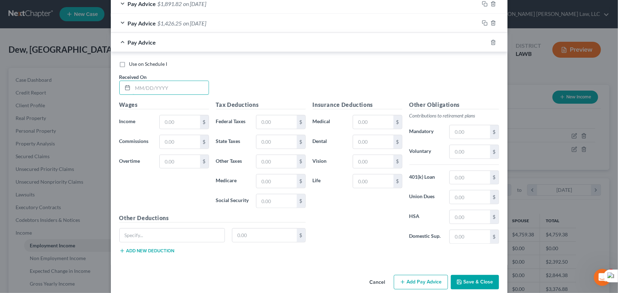
scroll to position [241, 0]
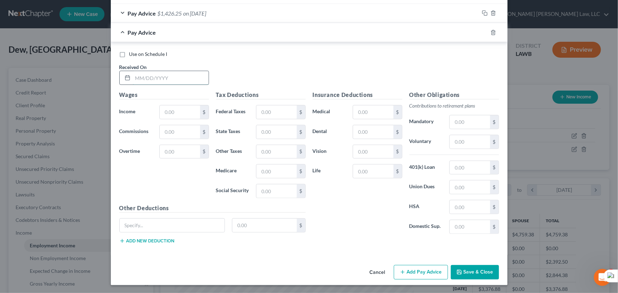
click at [173, 74] on input "text" at bounding box center [171, 77] width 76 height 13
type input "04/11/2025"
click at [170, 110] on input "text" at bounding box center [180, 111] width 40 height 13
type input "3,305.53"
click at [272, 110] on input "text" at bounding box center [276, 111] width 40 height 13
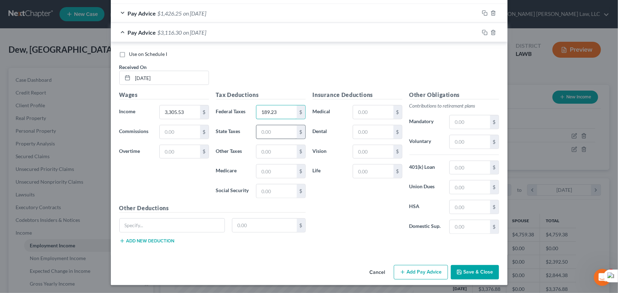
type input "189.23"
click at [274, 135] on input "text" at bounding box center [276, 131] width 40 height 13
type input "43.84"
click at [271, 168] on input "text" at bounding box center [276, 171] width 40 height 13
type input "30.98"
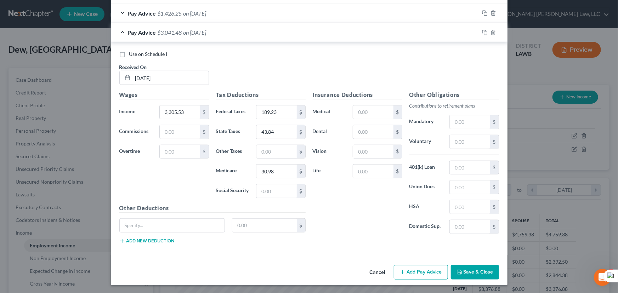
click at [466, 114] on div "Other Obligations Contributions to retirement plans Mandatory $ Voluntary $ 401…" at bounding box center [454, 165] width 97 height 149
click at [466, 121] on input "text" at bounding box center [470, 121] width 40 height 13
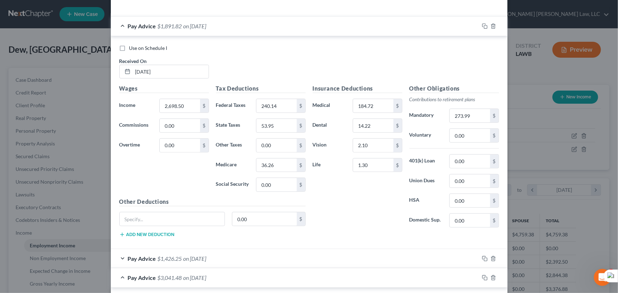
click at [287, 29] on div "Pay Advice $1,891.82 on 03/28/2025" at bounding box center [295, 26] width 368 height 19
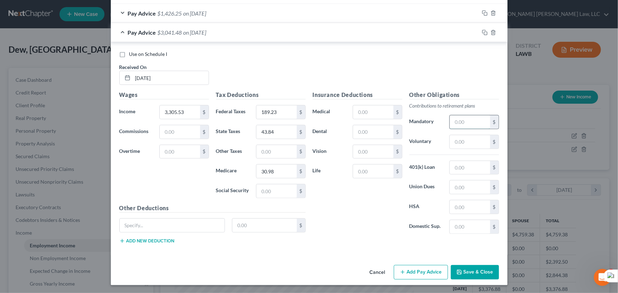
click at [459, 122] on input "text" at bounding box center [470, 121] width 40 height 13
type input "236.99"
click at [366, 103] on div "Insurance Deductions Medical $ Dental $ Vision $ Life $" at bounding box center [357, 165] width 97 height 149
drag, startPoint x: 372, startPoint y: 119, endPoint x: 372, endPoint y: 109, distance: 9.6
click at [372, 118] on div "Insurance Deductions Medical $ Dental $ Vision $ Life $" at bounding box center [357, 165] width 97 height 149
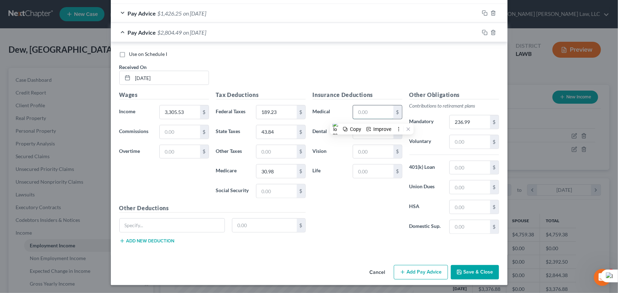
click at [372, 109] on input "text" at bounding box center [373, 111] width 40 height 13
type input "184.72"
drag, startPoint x: 391, startPoint y: 74, endPoint x: 533, endPoint y: 79, distance: 142.7
click at [390, 74] on div "Use on Schedule I Received On * 04/11/2025" at bounding box center [309, 71] width 387 height 40
click at [284, 151] on input "text" at bounding box center [276, 151] width 40 height 13
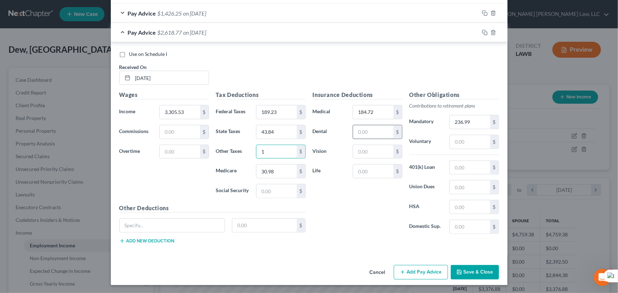
type input "1"
click at [381, 133] on input "text" at bounding box center [373, 131] width 40 height 13
type input "14.22"
click at [364, 155] on input "text" at bounding box center [373, 151] width 40 height 13
type input "2.10"
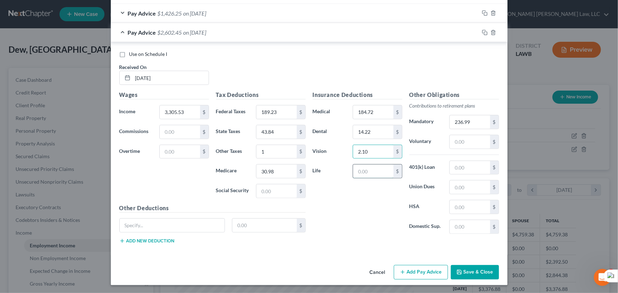
click at [364, 173] on input "text" at bounding box center [373, 171] width 40 height 13
type input "1.30"
click at [381, 112] on input "184.72" at bounding box center [373, 111] width 40 height 13
click at [372, 131] on input "14.22" at bounding box center [373, 131] width 40 height 13
click at [375, 149] on input "2.10" at bounding box center [373, 151] width 40 height 13
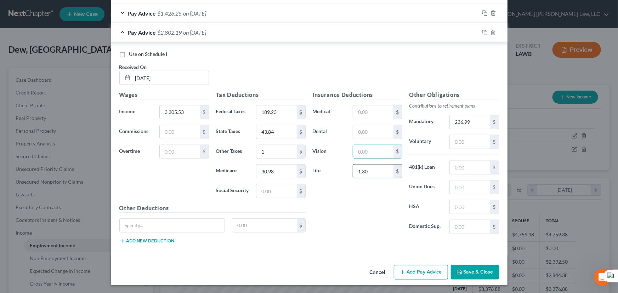
click at [376, 172] on input "1.30" at bounding box center [373, 171] width 40 height 13
click at [373, 106] on input "text" at bounding box center [373, 111] width 40 height 13
type input "184.72"
click at [372, 130] on input "text" at bounding box center [373, 131] width 40 height 13
type input "14.22"
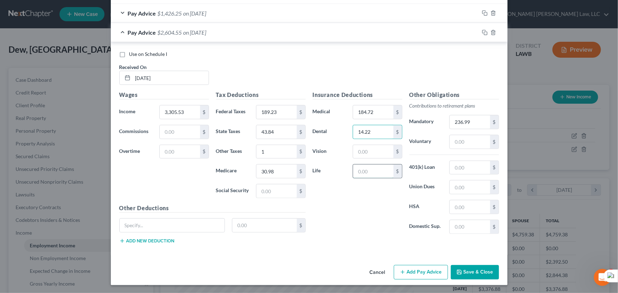
click at [381, 166] on input "text" at bounding box center [373, 171] width 40 height 13
type input "1.30"
click at [388, 147] on input "text" at bounding box center [373, 151] width 40 height 13
type input "2.10"
type input "2,334.14"
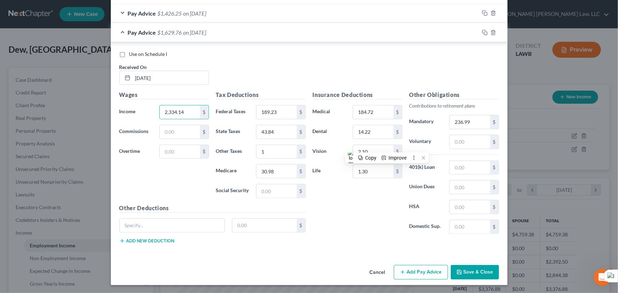
click at [405, 270] on button "Add Pay Advice" at bounding box center [421, 272] width 54 height 15
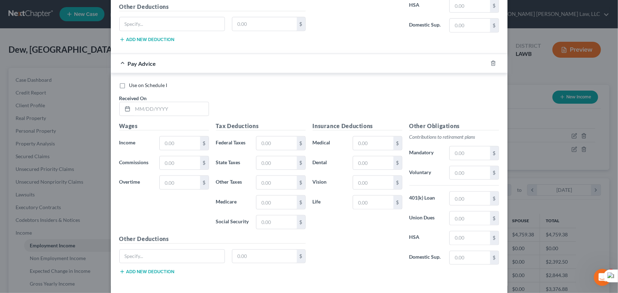
scroll to position [472, 0]
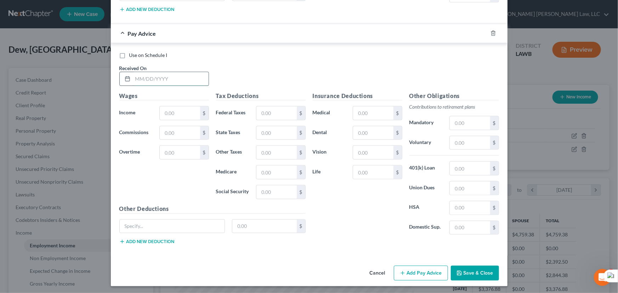
click at [154, 73] on input "text" at bounding box center [171, 78] width 76 height 13
type input "04/25/2025"
click at [192, 109] on input "text" at bounding box center [180, 113] width 40 height 13
type input "3"
type input "3,305.53"
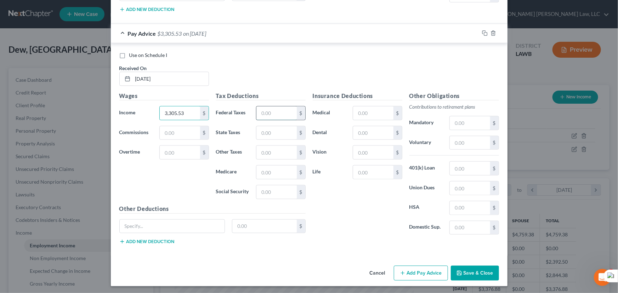
click at [270, 113] on input "text" at bounding box center [276, 113] width 40 height 13
type input "381.57"
click at [274, 129] on input "text" at bounding box center [276, 132] width 40 height 13
type input "73.82"
click at [269, 178] on div "Tax Deductions Federal Taxes 381.57 $ State Taxes 73.82 $ Other Taxes $ Medicar…" at bounding box center [260, 148] width 97 height 113
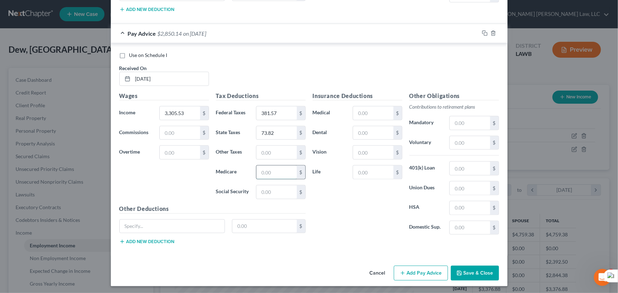
click at [271, 177] on input "text" at bounding box center [276, 172] width 40 height 13
type input "45.06"
click at [461, 122] on input "text" at bounding box center [470, 122] width 40 height 13
type input "238.15"
click at [377, 112] on input "text" at bounding box center [373, 113] width 40 height 13
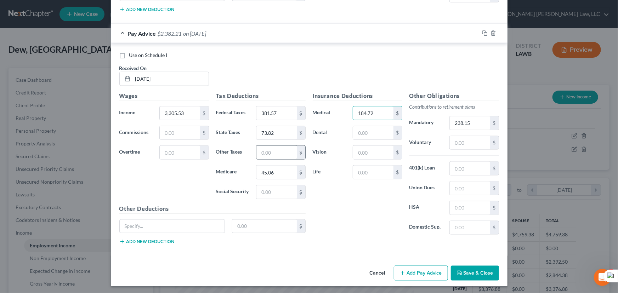
type input "184.72"
click at [277, 151] on input "text" at bounding box center [276, 152] width 40 height 13
type input "1"
click at [358, 134] on input "text" at bounding box center [373, 132] width 40 height 13
type input "14.22"
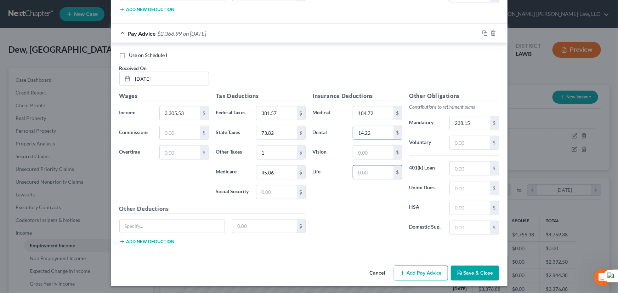
click at [361, 173] on input "text" at bounding box center [373, 172] width 40 height 13
type input "1.30"
click at [364, 155] on input "text" at bounding box center [373, 152] width 40 height 13
type input "2.10"
click at [423, 269] on button "Add Pay Advice" at bounding box center [421, 273] width 54 height 15
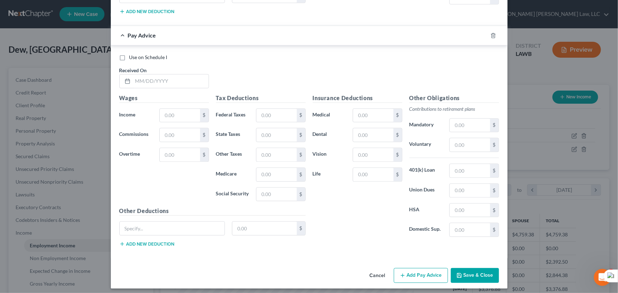
scroll to position [704, 0]
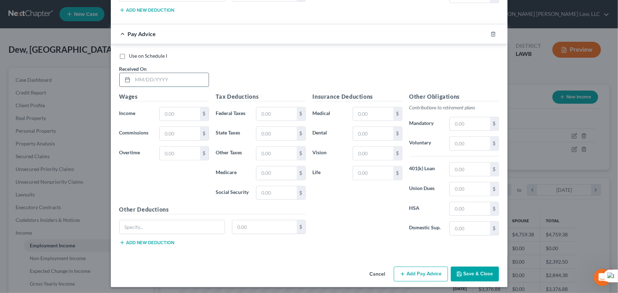
click at [166, 76] on input "text" at bounding box center [171, 79] width 76 height 13
type input "05/09/2025"
drag, startPoint x: 177, startPoint y: 103, endPoint x: 177, endPoint y: 108, distance: 5.0
click at [177, 103] on div "Wages Income * $ Commissions $ Overtime $" at bounding box center [164, 148] width 97 height 113
drag, startPoint x: 177, startPoint y: 108, endPoint x: 178, endPoint y: 113, distance: 5.8
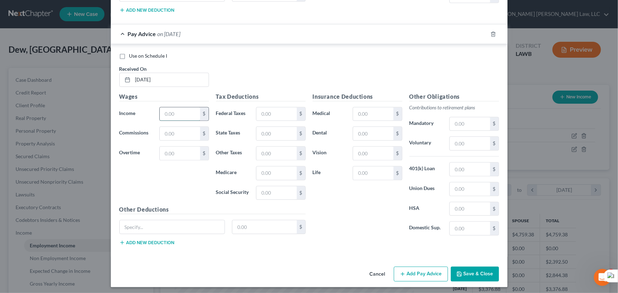
click at [177, 108] on input "text" at bounding box center [180, 113] width 40 height 13
type input "2,917.21"
click at [280, 110] on input "text" at bounding box center [276, 113] width 40 height 13
type input "297.67"
click at [271, 129] on input "text" at bounding box center [276, 133] width 40 height 13
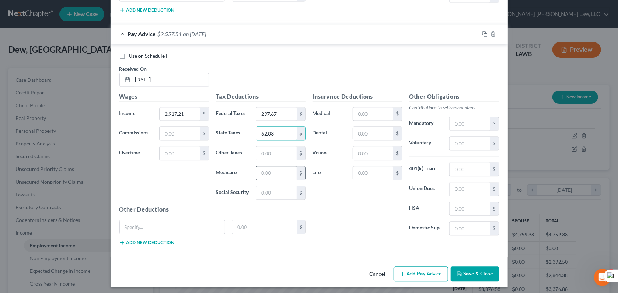
type input "62.03"
click at [273, 173] on input "text" at bounding box center [276, 172] width 40 height 13
type input "39.43"
click at [464, 124] on input "text" at bounding box center [470, 123] width 40 height 13
type input "231.21"
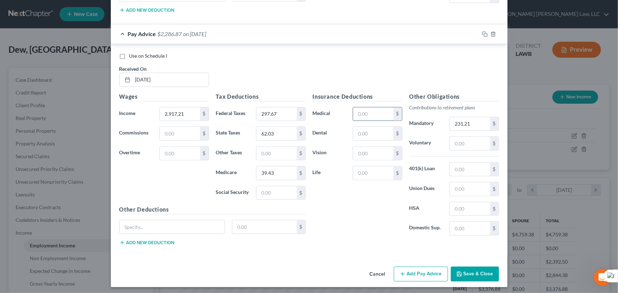
click at [388, 109] on input "text" at bounding box center [373, 113] width 40 height 13
type input "355.01"
click at [364, 173] on input "text" at bounding box center [373, 172] width 40 height 13
type input "30.78"
drag, startPoint x: 376, startPoint y: 172, endPoint x: 329, endPoint y: 175, distance: 47.5
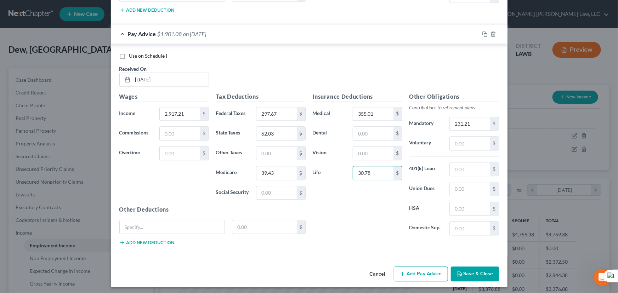
click at [329, 175] on div "Life 30.78 $" at bounding box center [357, 173] width 97 height 14
click at [378, 113] on input "355.01" at bounding box center [373, 113] width 40 height 13
type input "184.72"
click at [252, 149] on div "$" at bounding box center [280, 153] width 56 height 14
click at [263, 150] on input "text" at bounding box center [276, 153] width 40 height 13
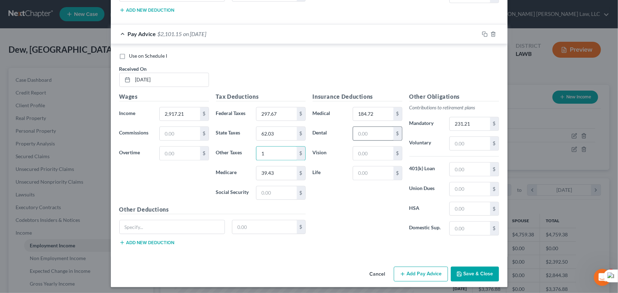
type input "1"
click at [376, 131] on input "text" at bounding box center [373, 133] width 40 height 13
type input "14.22"
click at [386, 173] on input "text" at bounding box center [373, 172] width 40 height 13
type input "1.30"
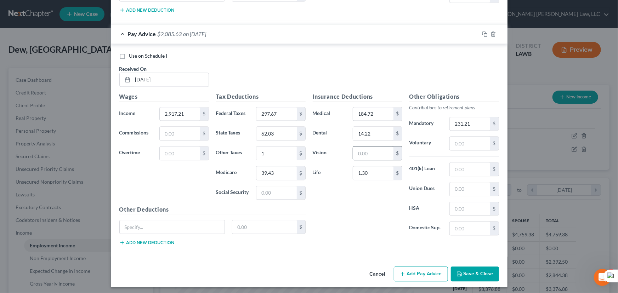
click at [377, 151] on input "text" at bounding box center [373, 153] width 40 height 13
type input "2.10"
click at [415, 269] on button "Add Pay Advice" at bounding box center [421, 274] width 54 height 15
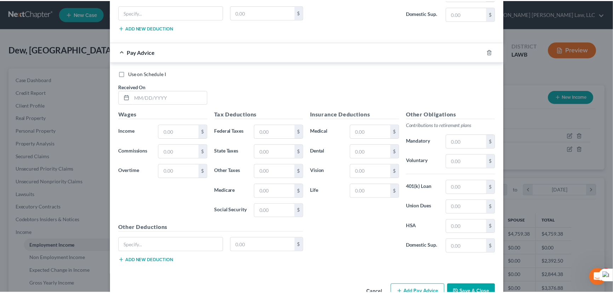
scroll to position [936, 0]
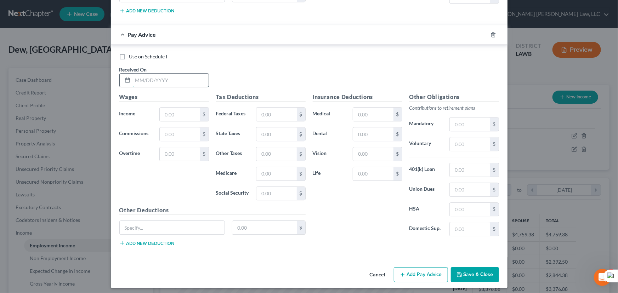
click at [152, 78] on input "text" at bounding box center [171, 80] width 76 height 13
type input "05/23/2025"
click at [184, 118] on input "text" at bounding box center [180, 114] width 40 height 13
type input "2,368.30"
click at [273, 118] on input "text" at bounding box center [276, 114] width 40 height 13
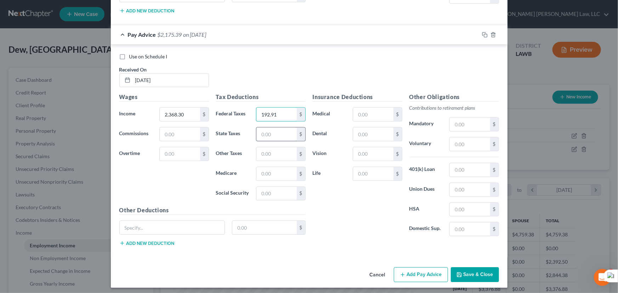
type input "192.91"
click at [276, 135] on input "text" at bounding box center [276, 133] width 40 height 13
type input "44.79"
click at [273, 171] on input "text" at bounding box center [276, 173] width 40 height 13
type input "31.47"
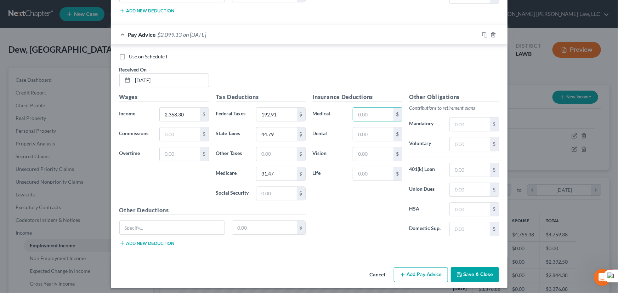
drag, startPoint x: 371, startPoint y: 109, endPoint x: 389, endPoint y: 85, distance: 30.4
click at [371, 109] on input "text" at bounding box center [373, 114] width 40 height 13
click at [456, 118] on input "text" at bounding box center [470, 124] width 40 height 13
type input "240.46"
click at [384, 112] on input "text" at bounding box center [373, 114] width 40 height 13
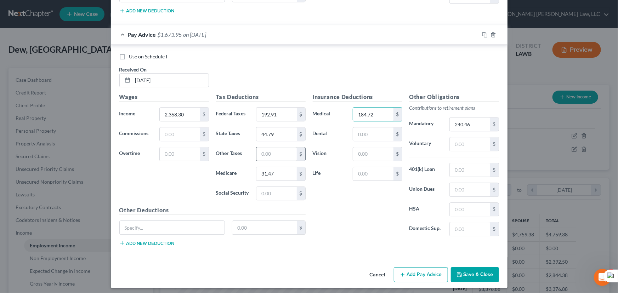
type input "184.72"
click at [262, 153] on input "text" at bounding box center [276, 153] width 40 height 13
type input "1"
click at [379, 127] on input "text" at bounding box center [373, 133] width 40 height 13
type input "14.22"
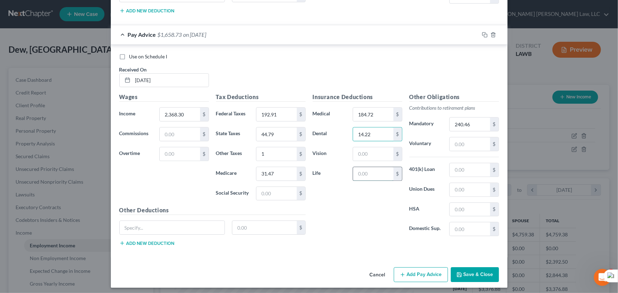
click at [379, 175] on input "text" at bounding box center [373, 173] width 40 height 13
type input "1.30"
click at [370, 153] on input "text" at bounding box center [373, 153] width 40 height 13
type input "2.10"
click at [482, 267] on button "Save & Close" at bounding box center [475, 274] width 48 height 15
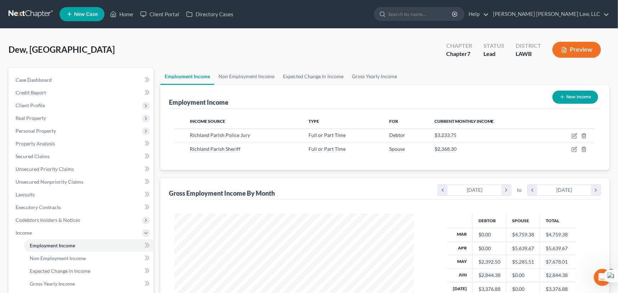
scroll to position [353878, 353754]
click at [569, 148] on icon "button" at bounding box center [570, 150] width 6 height 6
select select "0"
select select "19"
select select "0"
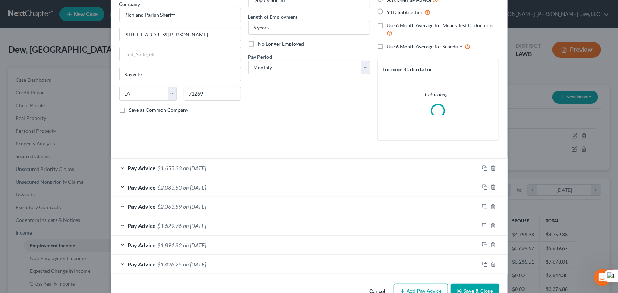
scroll to position [79, 0]
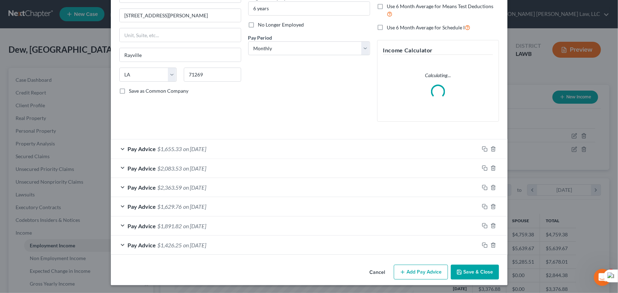
click at [428, 268] on button "Add Pay Advice" at bounding box center [421, 272] width 54 height 15
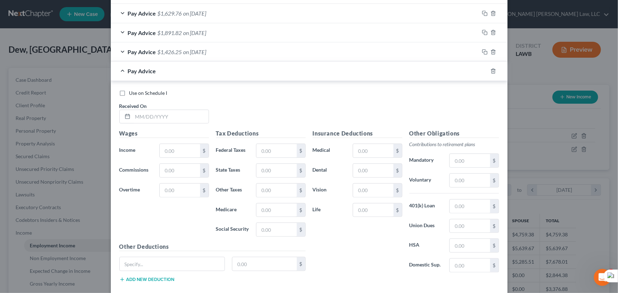
scroll to position [310, 0]
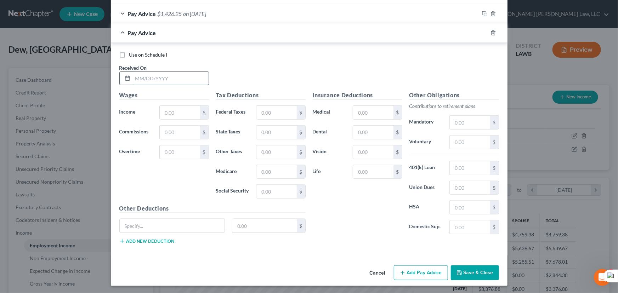
click at [145, 74] on input "text" at bounding box center [171, 78] width 76 height 13
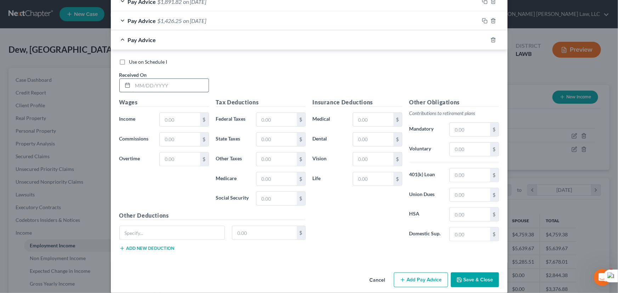
scroll to position [317, 0]
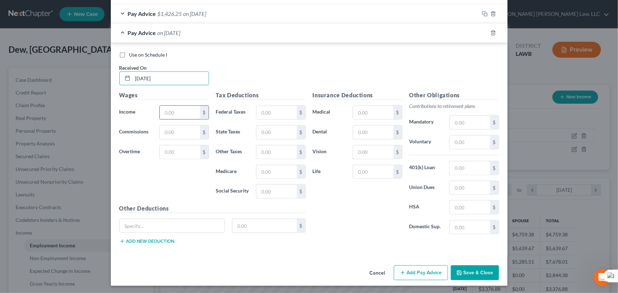
type input "06/06/2025"
click at [186, 110] on input "text" at bounding box center [180, 112] width 40 height 13
type input "1,821.77"
click at [283, 109] on input "text" at bounding box center [276, 112] width 40 height 13
type input "133.99"
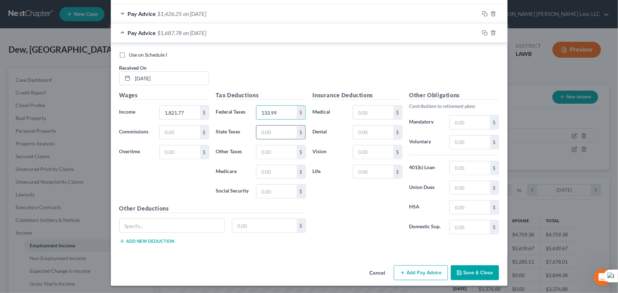
click at [273, 131] on input "text" at bounding box center [276, 132] width 40 height 13
type input "29.61"
click at [270, 173] on input "text" at bounding box center [276, 171] width 40 height 13
type input "23.55"
click at [467, 121] on input "text" at bounding box center [470, 122] width 40 height 13
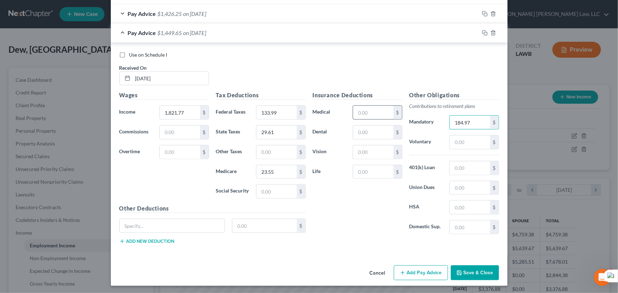
type input "184.97"
click at [353, 111] on input "text" at bounding box center [373, 112] width 40 height 13
type input "184.72"
click at [268, 150] on input "text" at bounding box center [276, 151] width 40 height 13
type input "1"
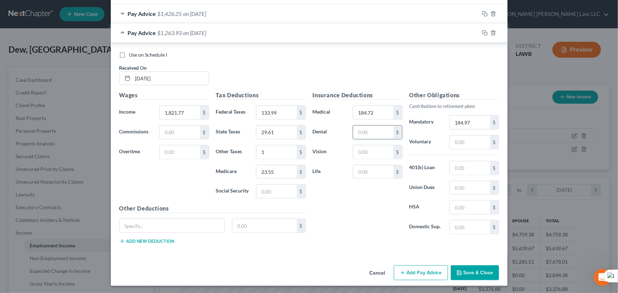
click at [371, 127] on input "text" at bounding box center [373, 132] width 40 height 13
type input "14.22"
click at [374, 167] on input "text" at bounding box center [373, 171] width 40 height 13
type input "1.30"
click at [373, 150] on input "text" at bounding box center [373, 151] width 40 height 13
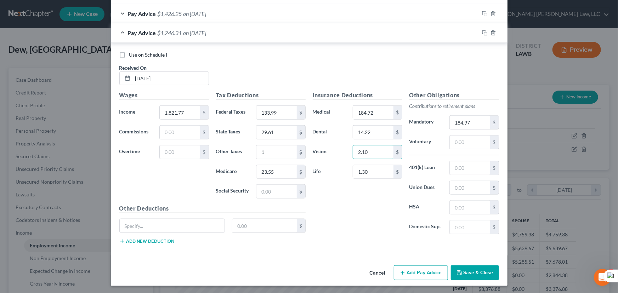
type input "2.10"
click at [398, 268] on button "Add Pay Advice" at bounding box center [421, 273] width 54 height 15
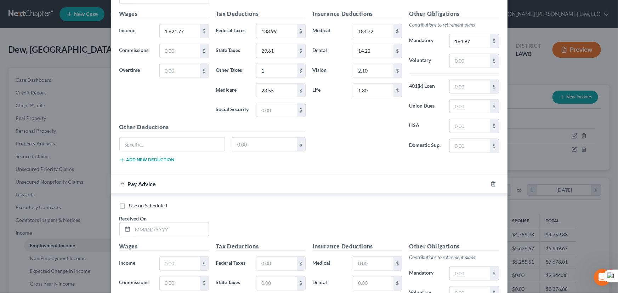
scroll to position [549, 0]
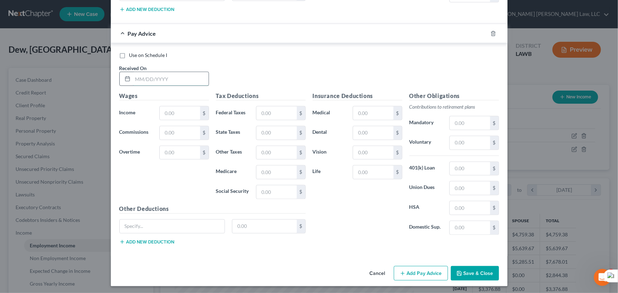
click at [160, 75] on input "text" at bounding box center [171, 78] width 76 height 13
type input "06/20/2025"
click at [164, 110] on input "text" at bounding box center [180, 113] width 40 height 13
type input "2,026.72"
click at [258, 110] on input "text" at bounding box center [276, 113] width 40 height 13
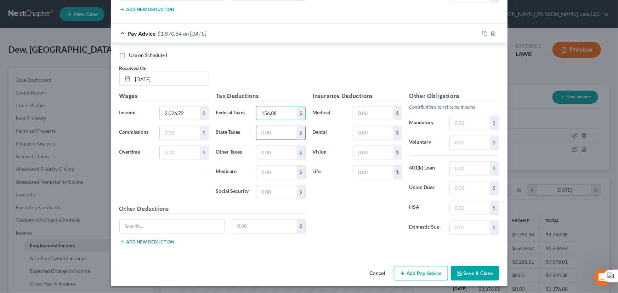
type input "156.08"
click at [269, 135] on input "text" at bounding box center [276, 132] width 40 height 13
type input "32.30"
click at [272, 166] on input "text" at bounding box center [276, 172] width 40 height 13
type input "26.52"
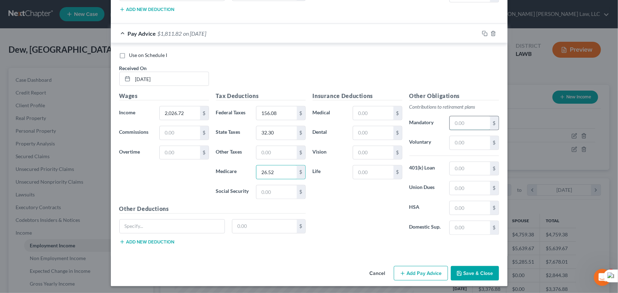
click at [482, 119] on input "text" at bounding box center [470, 122] width 40 height 13
type input "205.78"
click at [381, 109] on input "text" at bounding box center [373, 113] width 40 height 13
type input "184.72"
click at [274, 148] on input "text" at bounding box center [276, 152] width 40 height 13
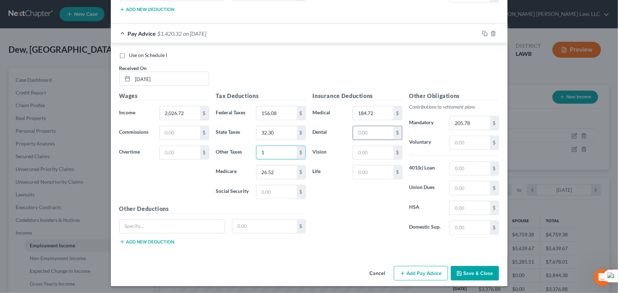
type input "1"
click at [372, 126] on input "text" at bounding box center [373, 132] width 40 height 13
type input "14.22"
click at [387, 166] on input "text" at bounding box center [373, 172] width 40 height 13
type input "1.30"
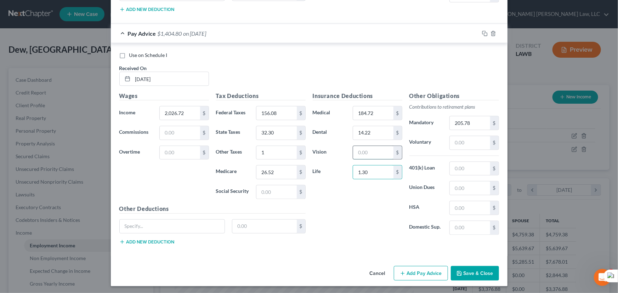
click at [379, 153] on input "text" at bounding box center [373, 152] width 40 height 13
type input "2.10"
click at [273, 129] on input "32.30" at bounding box center [276, 132] width 40 height 13
type input "35.30"
click at [413, 272] on button "Add Pay Advice" at bounding box center [421, 273] width 54 height 15
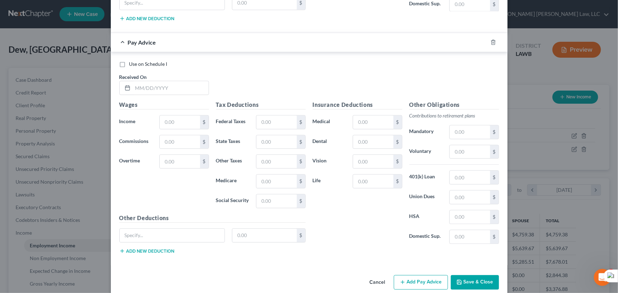
scroll to position [775, 0]
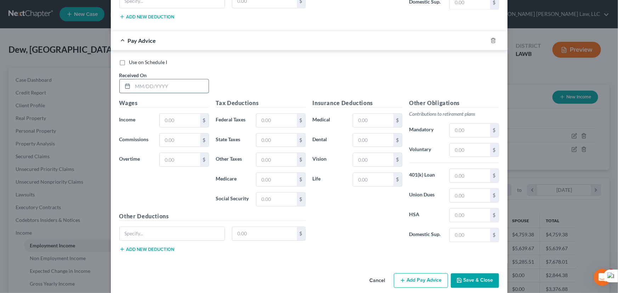
click at [148, 85] on input "text" at bounding box center [171, 85] width 76 height 13
type input "07/03/2025"
click at [182, 119] on input "text" at bounding box center [180, 120] width 40 height 13
type input "1,958.40"
click at [261, 115] on input "text" at bounding box center [276, 120] width 40 height 13
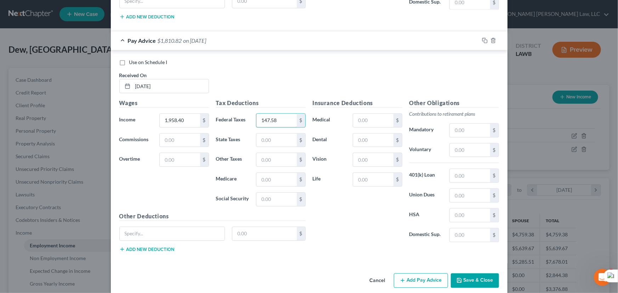
type input "147.58"
click at [276, 128] on div "Tax Deductions Federal Taxes 147.58 $ State Taxes $ Other Taxes $ Medicare $ So…" at bounding box center [260, 155] width 97 height 113
click at [277, 136] on input "text" at bounding box center [276, 139] width 40 height 13
type input "33.11"
click at [272, 175] on input "text" at bounding box center [276, 179] width 40 height 13
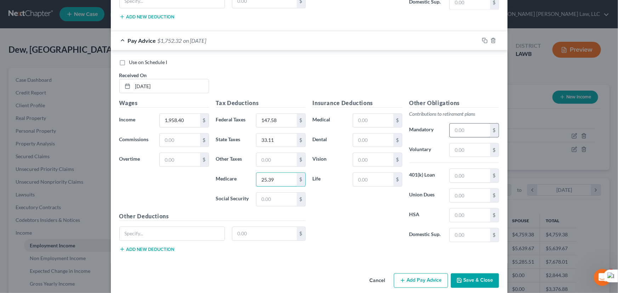
type input "25.39"
drag, startPoint x: 455, startPoint y: 123, endPoint x: 453, endPoint y: 129, distance: 6.3
click at [455, 124] on input "text" at bounding box center [470, 130] width 40 height 13
type input "198.48"
click at [370, 120] on input "text" at bounding box center [373, 120] width 40 height 13
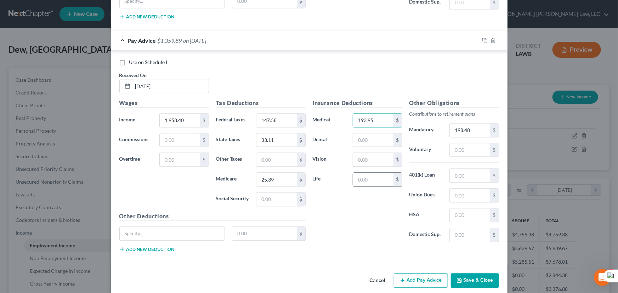
type input "193.95"
click at [378, 176] on input "text" at bounding box center [373, 179] width 40 height 13
type input "1"
click at [367, 139] on input "text" at bounding box center [373, 139] width 40 height 13
type input "14.50"
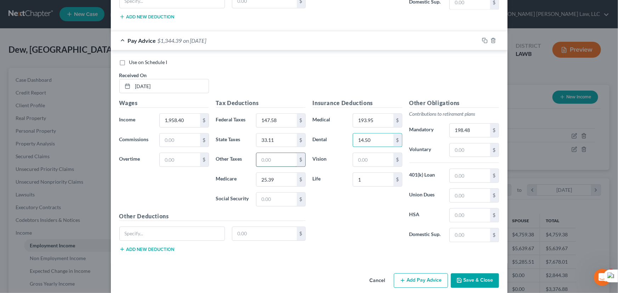
click at [283, 161] on input "text" at bounding box center [276, 159] width 40 height 13
type input "1"
click at [364, 175] on input "1" at bounding box center [373, 179] width 40 height 13
click at [376, 156] on input "text" at bounding box center [373, 159] width 40 height 13
click at [480, 126] on input "198.48" at bounding box center [470, 130] width 40 height 13
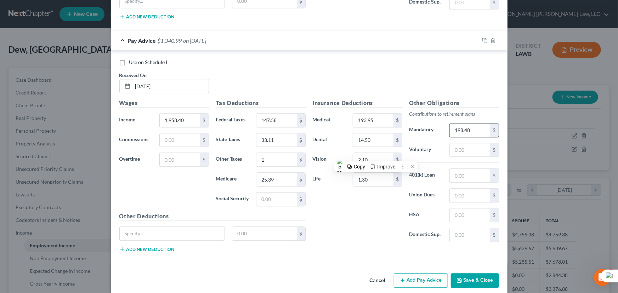
click at [472, 125] on input "198.48" at bounding box center [470, 130] width 40 height 13
click at [419, 277] on button "Add Pay Advice" at bounding box center [421, 280] width 54 height 15
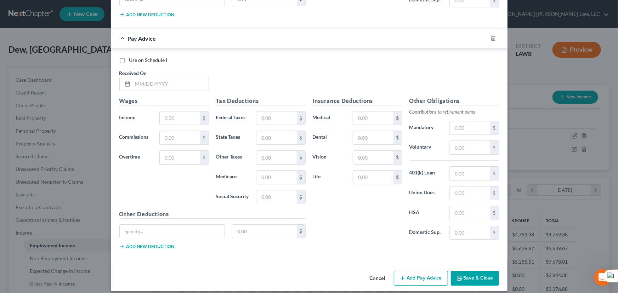
scroll to position [1013, 0]
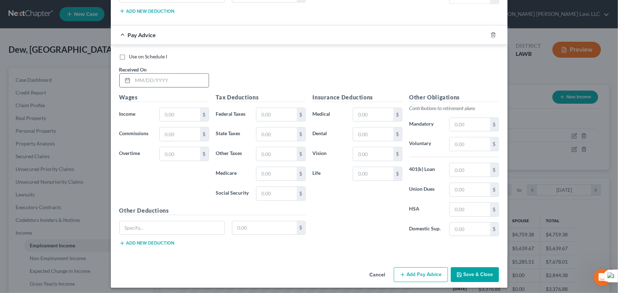
click at [164, 76] on input "text" at bounding box center [171, 80] width 76 height 13
click at [187, 108] on input "text" at bounding box center [180, 114] width 40 height 13
click at [272, 112] on input "text" at bounding box center [276, 114] width 40 height 13
click at [280, 131] on input "text" at bounding box center [276, 133] width 40 height 13
click at [260, 170] on input "text" at bounding box center [276, 173] width 40 height 13
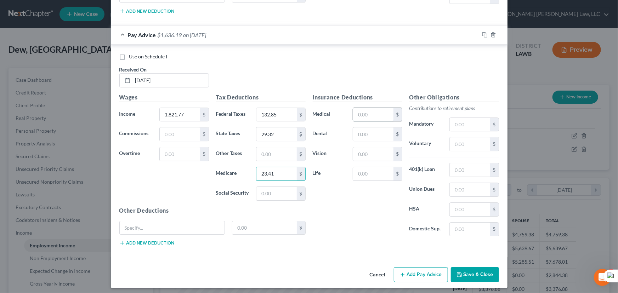
click at [381, 108] on input "text" at bounding box center [373, 114] width 40 height 13
click at [459, 121] on input "text" at bounding box center [470, 124] width 40 height 13
click at [370, 108] on input "text" at bounding box center [373, 114] width 40 height 13
click at [265, 148] on input "text" at bounding box center [276, 153] width 40 height 13
click at [368, 127] on input "text" at bounding box center [373, 133] width 40 height 13
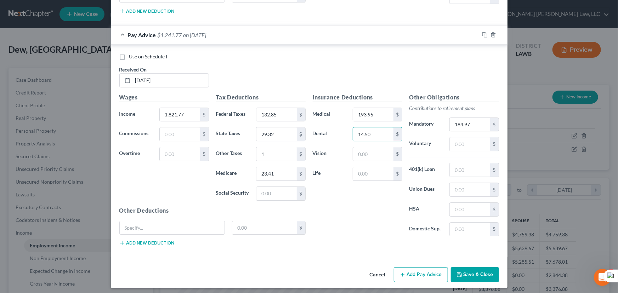
click at [365, 181] on div "Insurance Deductions Medical 193.95 $ Dental 14.50 $ Vision $ Life $" at bounding box center [357, 167] width 97 height 149
click at [372, 170] on input "text" at bounding box center [373, 173] width 40 height 13
click at [366, 152] on input "text" at bounding box center [373, 153] width 40 height 13
click at [419, 270] on button "Add Pay Advice" at bounding box center [421, 274] width 54 height 15
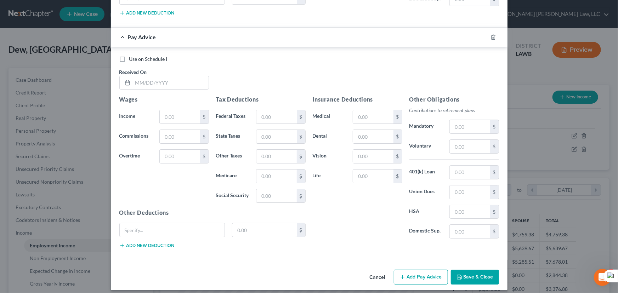
scroll to position [1245, 0]
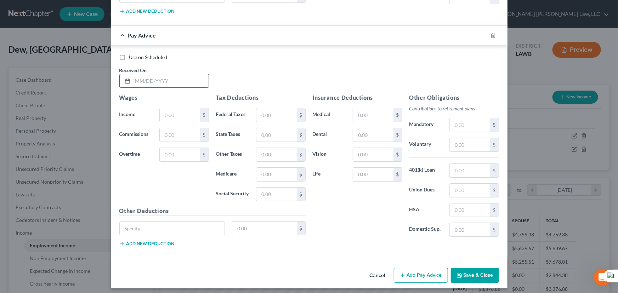
click at [173, 76] on input "text" at bounding box center [171, 80] width 76 height 13
click at [177, 108] on input "text" at bounding box center [180, 114] width 40 height 13
click at [273, 115] on input "text" at bounding box center [276, 114] width 40 height 13
click at [276, 128] on input "text" at bounding box center [276, 134] width 40 height 13
click at [273, 174] on input "text" at bounding box center [276, 174] width 40 height 13
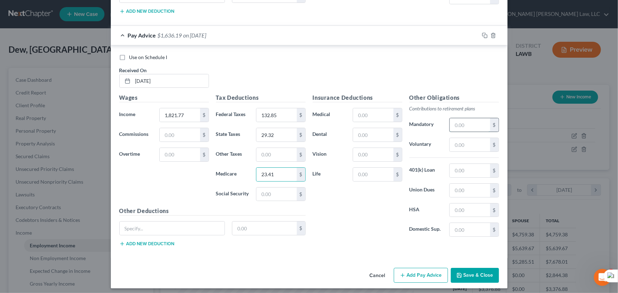
click at [467, 119] on input "text" at bounding box center [470, 124] width 40 height 13
click at [386, 111] on input "text" at bounding box center [373, 114] width 40 height 13
click at [283, 157] on input "text" at bounding box center [276, 154] width 40 height 13
click at [372, 132] on input "text" at bounding box center [373, 134] width 40 height 13
click at [382, 169] on input "text" at bounding box center [373, 174] width 40 height 13
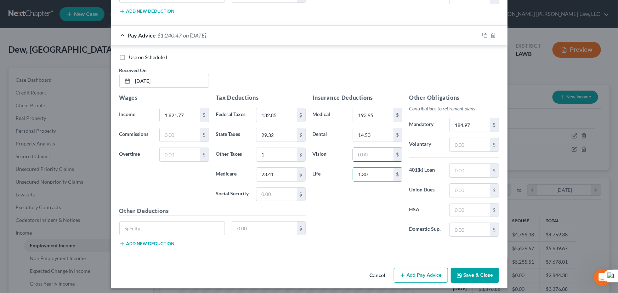
click at [382, 150] on input "text" at bounding box center [373, 154] width 40 height 13
click at [414, 271] on button "Add Pay Advice" at bounding box center [421, 275] width 54 height 15
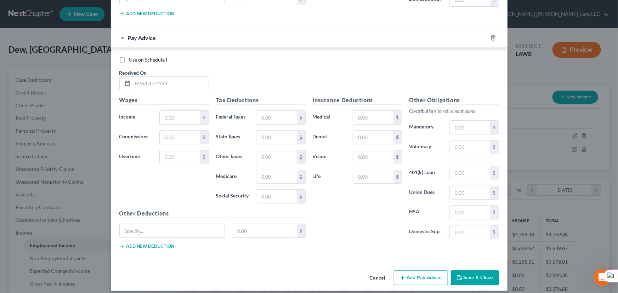
scroll to position [1476, 0]
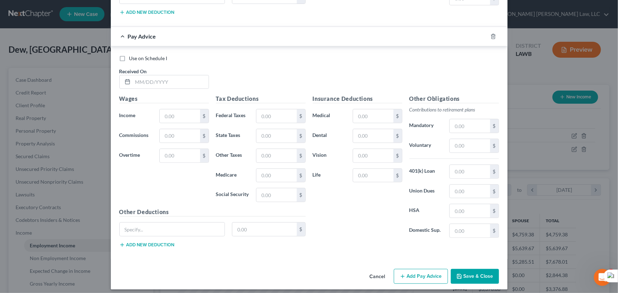
click at [168, 68] on div "Received On *" at bounding box center [164, 79] width 97 height 22
click at [162, 81] on input "text" at bounding box center [171, 81] width 76 height 13
click at [187, 109] on input "text" at bounding box center [180, 115] width 40 height 13
click at [269, 112] on input "text" at bounding box center [276, 115] width 40 height 13
click at [279, 132] on input "text" at bounding box center [276, 135] width 40 height 13
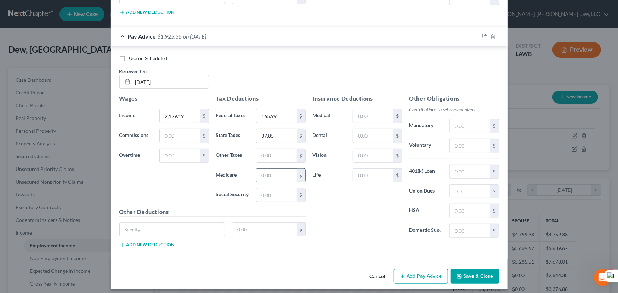
click at [275, 175] on input "text" at bounding box center [276, 175] width 40 height 13
click at [457, 124] on input "text" at bounding box center [470, 125] width 40 height 13
click at [360, 109] on input "text" at bounding box center [373, 115] width 40 height 13
click at [272, 155] on input "text" at bounding box center [276, 155] width 40 height 13
click at [374, 137] on input "text" at bounding box center [373, 135] width 40 height 13
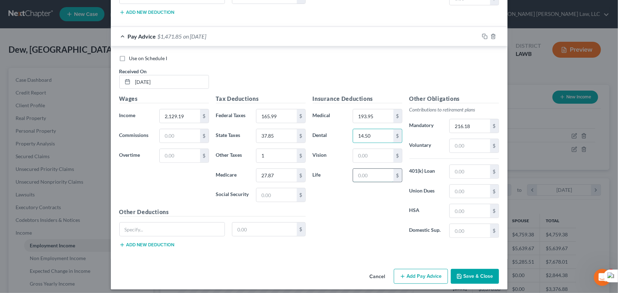
click at [369, 175] on input "text" at bounding box center [373, 175] width 40 height 13
click at [378, 154] on input "text" at bounding box center [373, 155] width 40 height 13
click at [424, 270] on button "Add Pay Advice" at bounding box center [421, 276] width 54 height 15
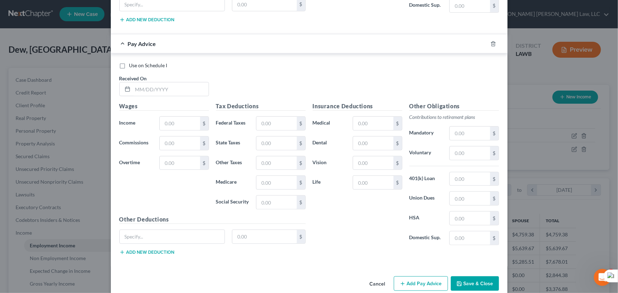
scroll to position [1702, 0]
click at [165, 84] on input "text" at bounding box center [171, 88] width 76 height 13
click at [181, 120] on input "text" at bounding box center [180, 122] width 40 height 13
click at [274, 116] on input "text" at bounding box center [276, 122] width 40 height 13
click at [290, 130] on div "Tax Deductions Federal Taxes 165.99 $ State Taxes $ Other Taxes $ Medicare $ So…" at bounding box center [260, 158] width 97 height 113
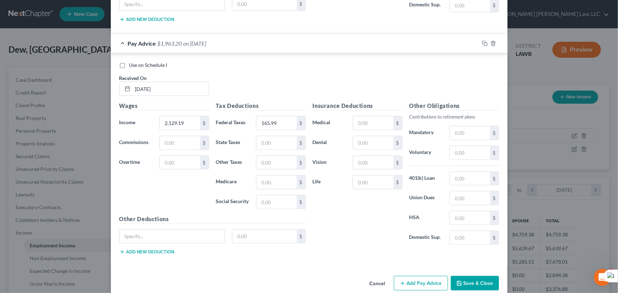
click at [285, 145] on div "Tax Deductions Federal Taxes 165.99 $ State Taxes $ Other Taxes $ Medicare $ So…" at bounding box center [260, 158] width 97 height 113
click at [283, 140] on input "text" at bounding box center [276, 142] width 40 height 13
click at [278, 179] on input "text" at bounding box center [276, 182] width 40 height 13
click at [458, 131] on input "text" at bounding box center [470, 132] width 40 height 13
click at [377, 116] on input "text" at bounding box center [373, 122] width 40 height 13
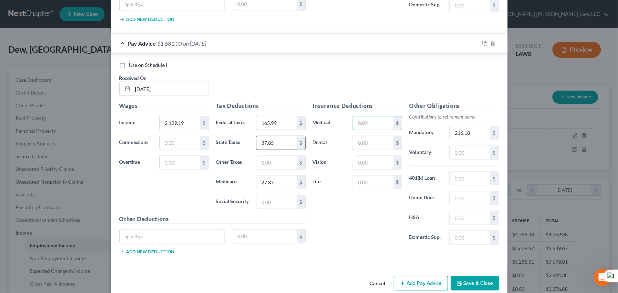
drag, startPoint x: 281, startPoint y: 114, endPoint x: 275, endPoint y: 142, distance: 28.6
click at [281, 116] on input "165.99" at bounding box center [276, 122] width 40 height 13
click at [278, 143] on input "37.85" at bounding box center [276, 142] width 40 height 13
click at [283, 186] on div "Tax Deductions Federal Taxes $ State Taxes $ Other Taxes $ Medicare 27.87 $ Soc…" at bounding box center [260, 158] width 97 height 113
click at [283, 178] on input "27.87" at bounding box center [276, 182] width 40 height 13
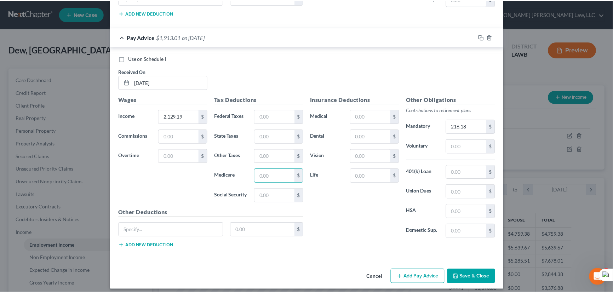
scroll to position [1708, 0]
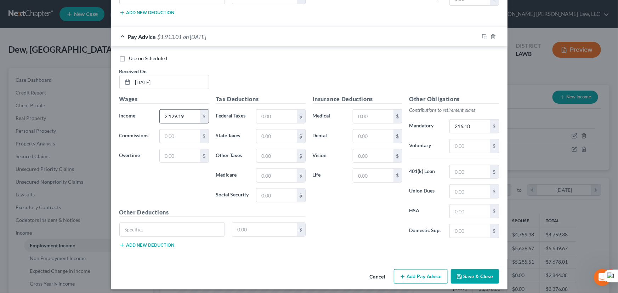
click at [200, 112] on div "$" at bounding box center [204, 116] width 8 height 13
click at [192, 111] on input "2,129.19" at bounding box center [180, 116] width 40 height 13
click at [266, 110] on input "text" at bounding box center [276, 116] width 40 height 13
click at [273, 131] on input "text" at bounding box center [276, 136] width 40 height 13
click at [268, 169] on input "text" at bounding box center [276, 175] width 40 height 13
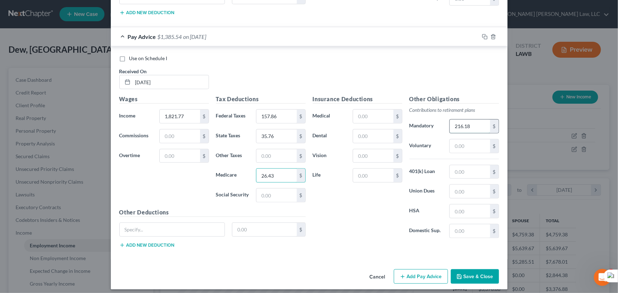
click at [469, 120] on input "216.18" at bounding box center [470, 126] width 40 height 13
click at [267, 152] on input "text" at bounding box center [276, 155] width 40 height 13
click at [467, 269] on button "Save & Close" at bounding box center [475, 276] width 48 height 15
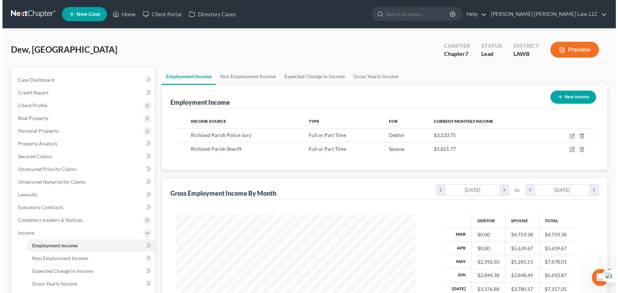
scroll to position [353878, 353754]
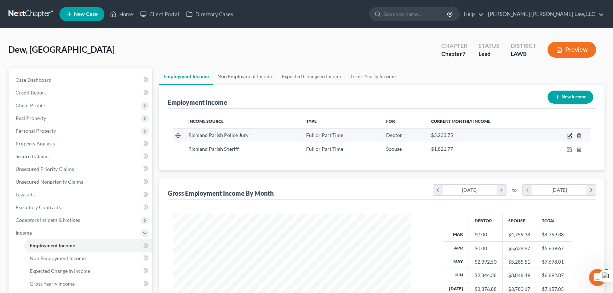
click at [570, 135] on icon "button" at bounding box center [570, 136] width 6 height 6
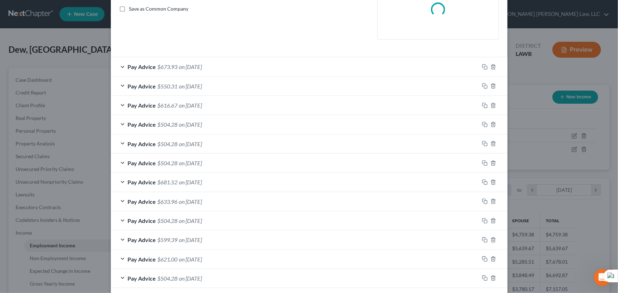
scroll to position [251, 0]
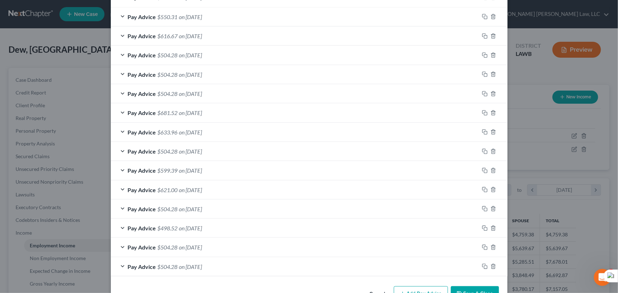
click at [488, 286] on button "Save & Close" at bounding box center [475, 293] width 48 height 15
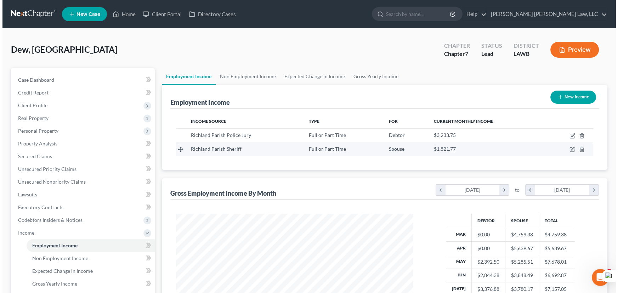
scroll to position [353878, 353754]
click at [571, 150] on icon "button" at bounding box center [570, 150] width 6 height 6
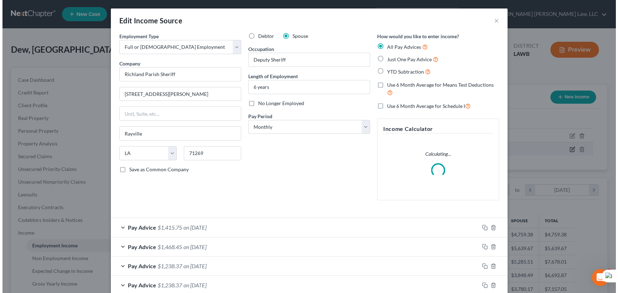
scroll to position [127, 253]
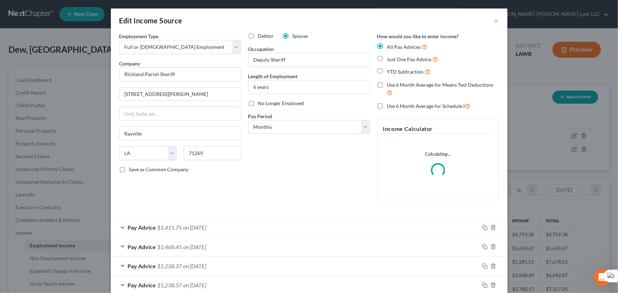
click at [387, 85] on label "Use 6 Month Average for Means Test Deductions" at bounding box center [443, 88] width 112 height 15
click at [390, 85] on input "Use 6 Month Average for Means Test Deductions" at bounding box center [392, 83] width 5 height 5
click at [387, 105] on label "Use 6 Month Average for Schedule I" at bounding box center [429, 106] width 84 height 8
click at [390, 105] on input "Use 6 Month Average for Schedule I" at bounding box center [392, 104] width 5 height 5
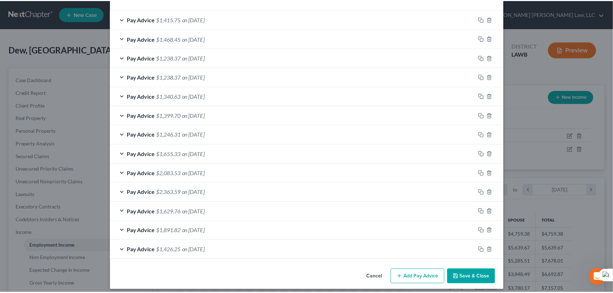
scroll to position [213, 0]
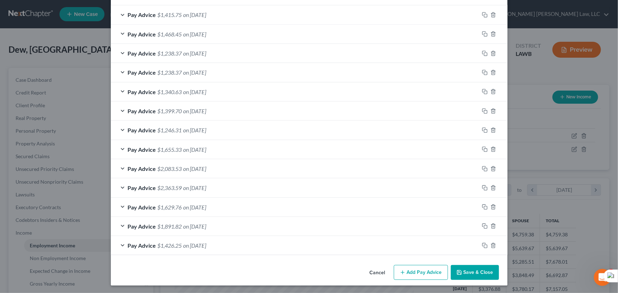
click at [468, 272] on button "Save & Close" at bounding box center [475, 272] width 48 height 15
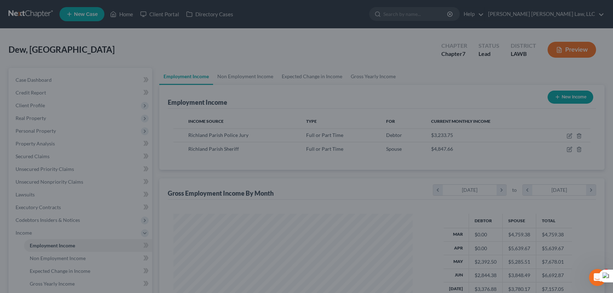
scroll to position [353878, 353754]
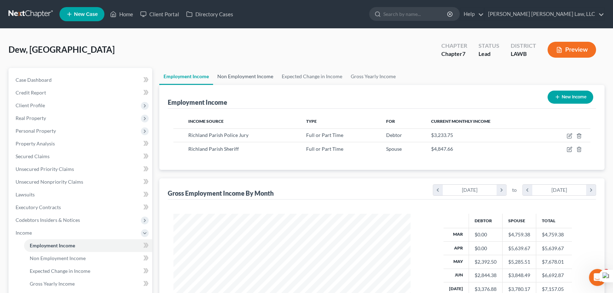
click at [256, 75] on link "Non Employment Income" at bounding box center [245, 76] width 64 height 17
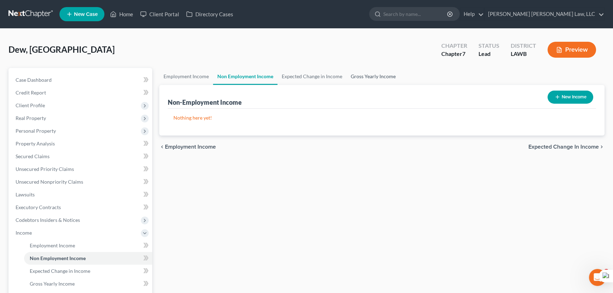
click at [384, 76] on link "Gross Yearly Income" at bounding box center [373, 76] width 53 height 17
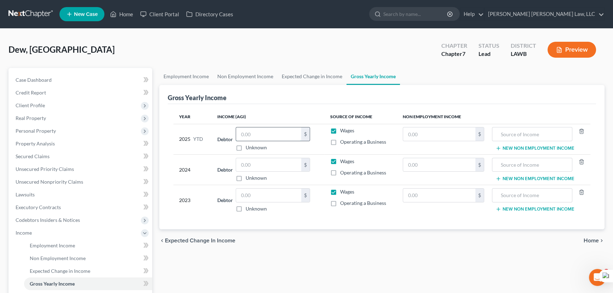
click at [276, 137] on input "text" at bounding box center [268, 133] width 65 height 13
click at [279, 165] on input "text" at bounding box center [268, 164] width 65 height 13
drag, startPoint x: 286, startPoint y: 198, endPoint x: 280, endPoint y: 200, distance: 5.9
click at [286, 198] on input "text" at bounding box center [268, 195] width 65 height 13
click at [248, 193] on input "text" at bounding box center [268, 195] width 65 height 13
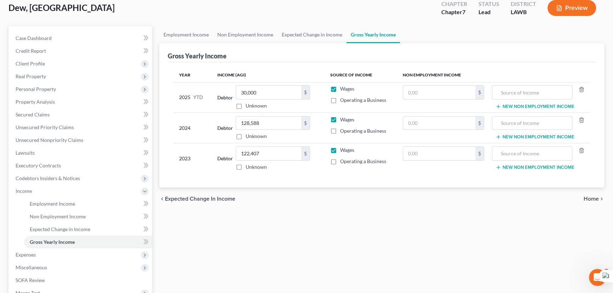
scroll to position [129, 0]
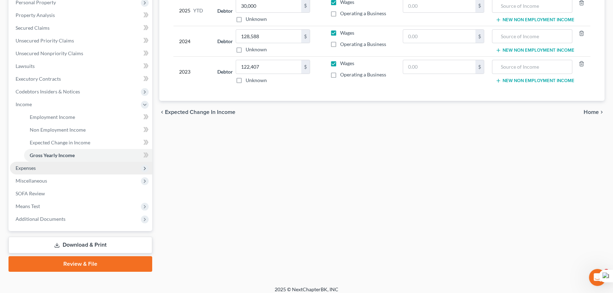
click at [48, 164] on span "Expenses" at bounding box center [81, 168] width 142 height 13
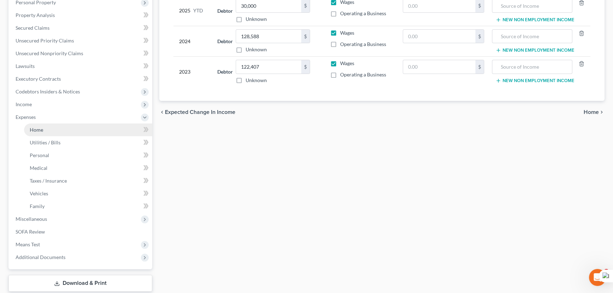
click at [57, 133] on link "Home" at bounding box center [88, 130] width 128 height 13
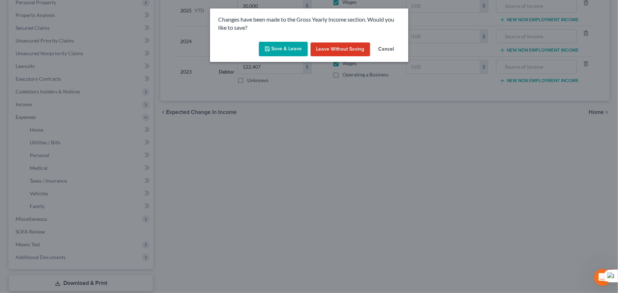
click at [294, 47] on button "Save & Leave" at bounding box center [283, 49] width 49 height 15
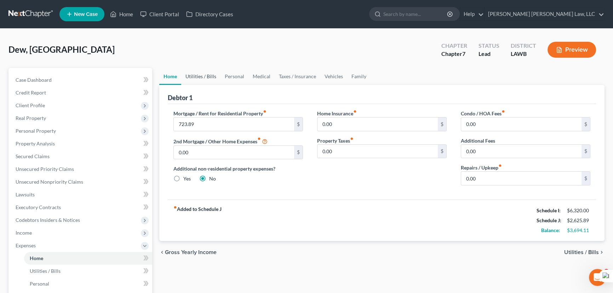
click at [188, 80] on link "Utilities / Bills" at bounding box center [200, 76] width 39 height 17
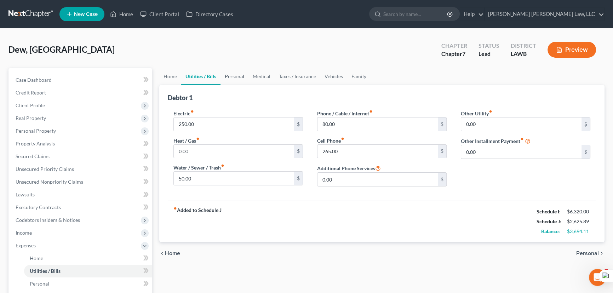
click at [238, 83] on link "Personal" at bounding box center [235, 76] width 28 height 17
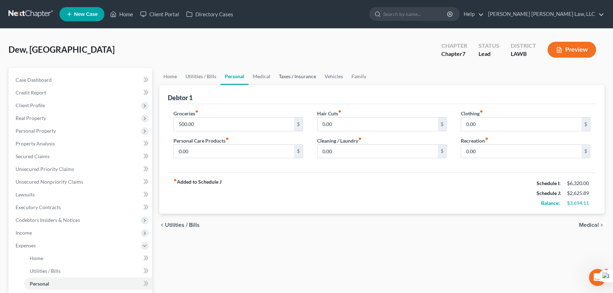
click at [277, 75] on link "Taxes / Insurance" at bounding box center [298, 76] width 46 height 17
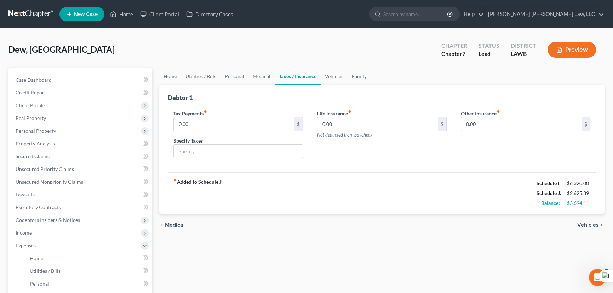
click at [304, 75] on link "Taxes / Insurance" at bounding box center [298, 76] width 46 height 17
click at [269, 73] on link "Medical" at bounding box center [262, 76] width 26 height 17
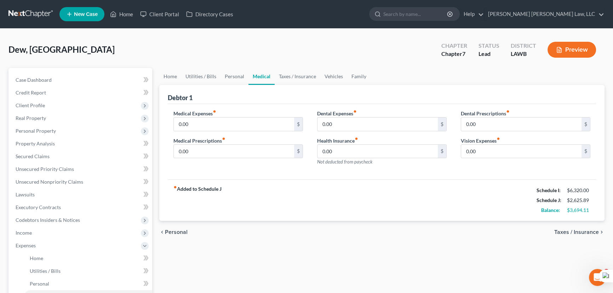
click at [263, 77] on link "Medical" at bounding box center [262, 76] width 26 height 17
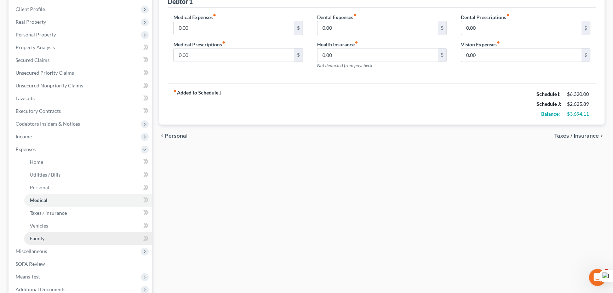
click at [60, 242] on link "Family" at bounding box center [88, 238] width 128 height 13
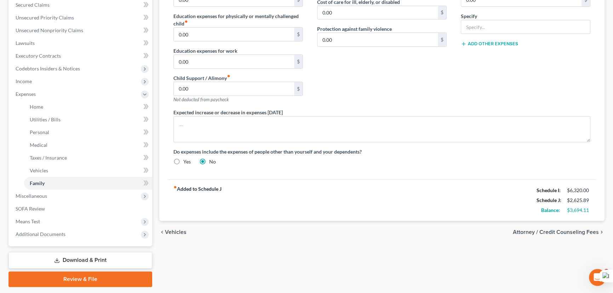
scroll to position [171, 0]
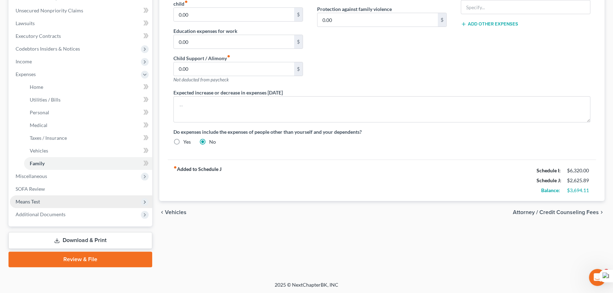
click at [59, 205] on span "Means Test" at bounding box center [81, 201] width 142 height 13
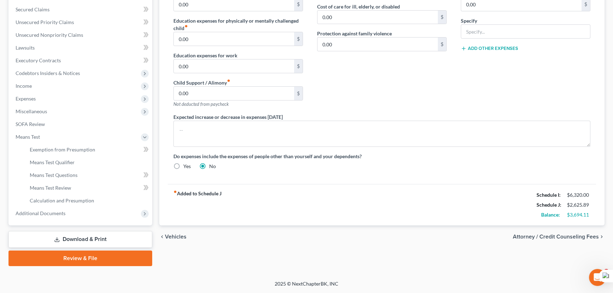
scroll to position [146, 0]
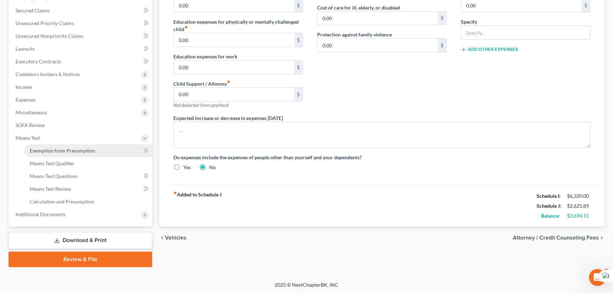
click at [103, 153] on link "Exemption from Presumption" at bounding box center [88, 150] width 128 height 13
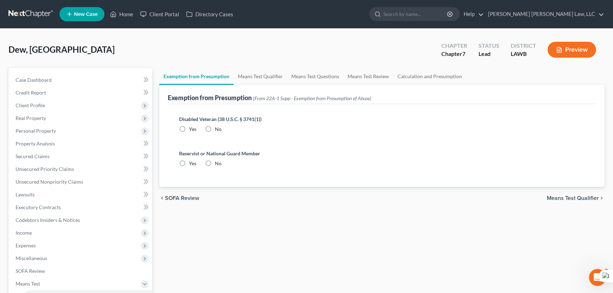
click at [215, 127] on label "No" at bounding box center [218, 129] width 7 height 7
click at [218, 127] on input "No" at bounding box center [220, 128] width 5 height 5
click at [215, 163] on label "No" at bounding box center [218, 163] width 7 height 7
click at [218, 163] on input "No" at bounding box center [220, 162] width 5 height 5
click at [563, 200] on span "Means Test Qualifier" at bounding box center [573, 198] width 52 height 6
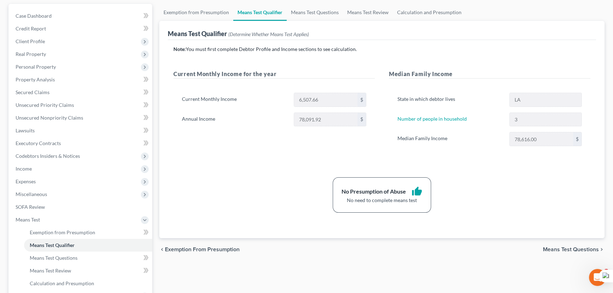
scroll to position [32, 0]
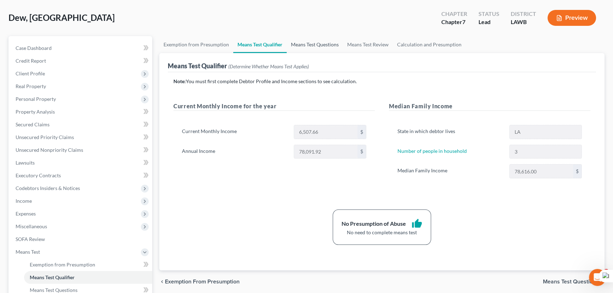
click at [309, 46] on link "Means Test Questions" at bounding box center [315, 44] width 56 height 17
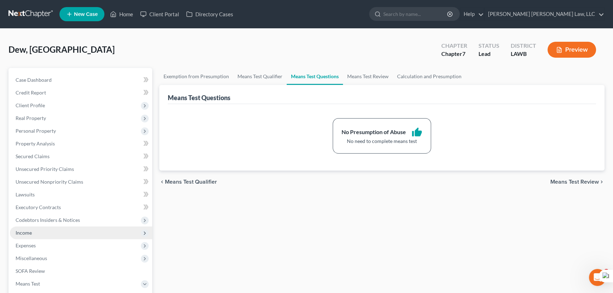
click at [95, 235] on span "Income" at bounding box center [81, 233] width 142 height 13
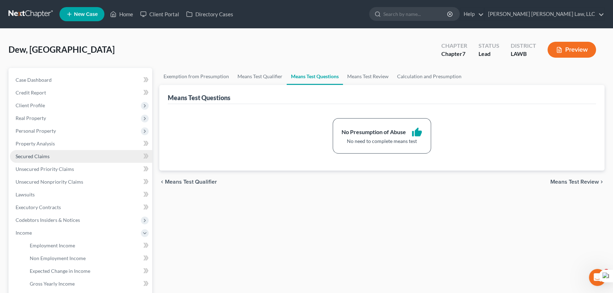
click at [84, 157] on link "Secured Claims" at bounding box center [81, 156] width 142 height 13
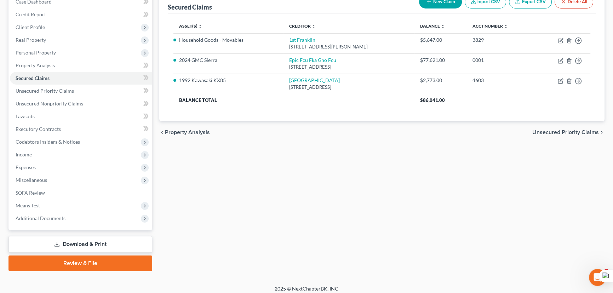
scroll to position [82, 0]
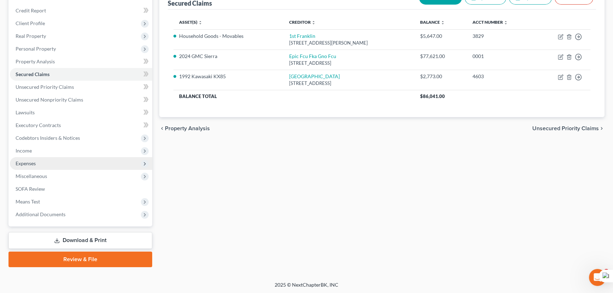
click at [80, 159] on span "Expenses" at bounding box center [81, 163] width 142 height 13
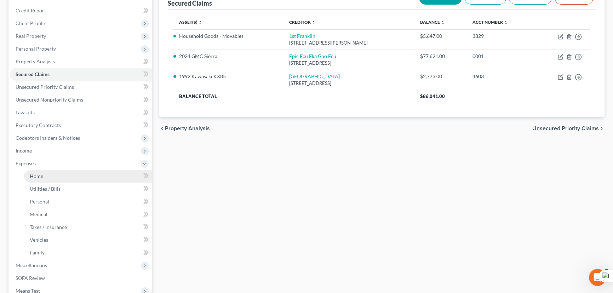
click at [75, 172] on link "Home" at bounding box center [88, 176] width 128 height 13
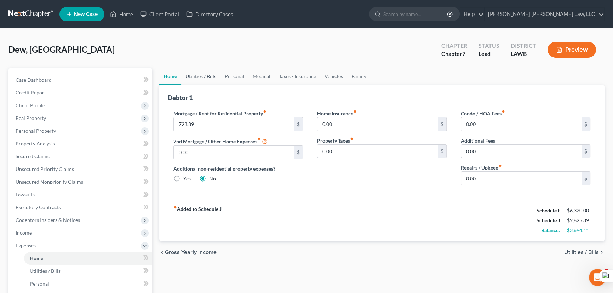
click at [200, 74] on link "Utilities / Bills" at bounding box center [200, 76] width 39 height 17
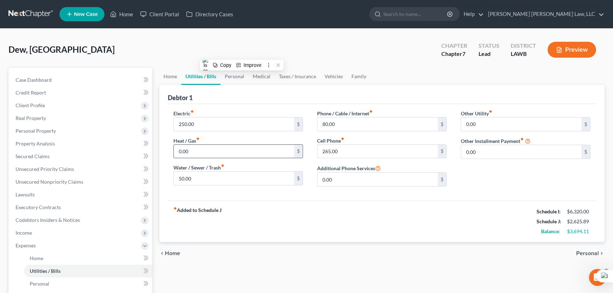
click at [212, 146] on input "0.00" at bounding box center [234, 151] width 120 height 13
click at [211, 66] on div "Dew, Dexton Upgraded Chapter Chapter 7 Status Lead District LAWB Preview" at bounding box center [306, 52] width 596 height 31
click at [234, 76] on link "Personal" at bounding box center [235, 76] width 28 height 17
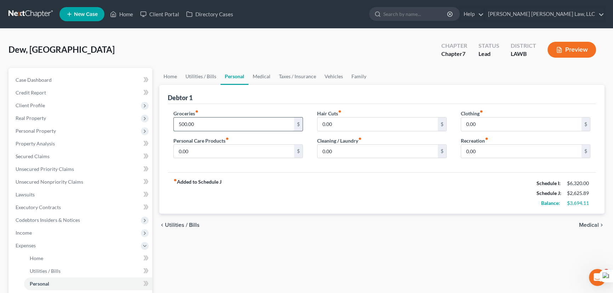
click at [225, 125] on input "500.00" at bounding box center [234, 124] width 120 height 13
click at [311, 79] on link "Taxes / Insurance" at bounding box center [298, 76] width 46 height 17
click at [330, 76] on link "Vehicles" at bounding box center [333, 76] width 27 height 17
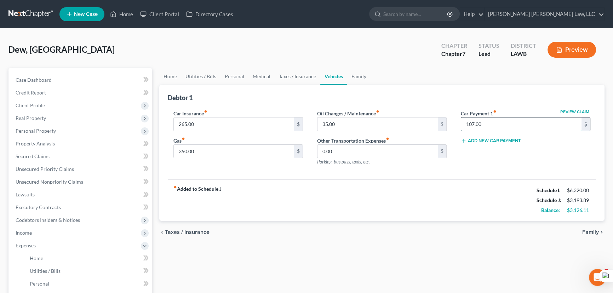
click at [504, 121] on input "107.00" at bounding box center [521, 124] width 120 height 13
click at [228, 77] on link "Personal" at bounding box center [235, 76] width 28 height 17
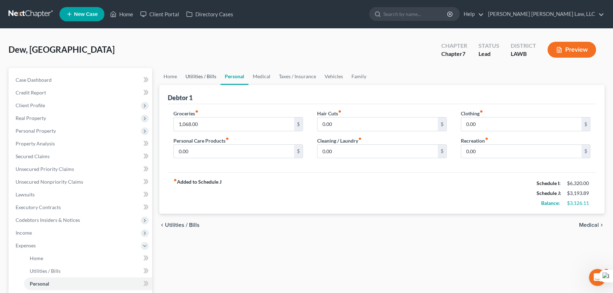
click at [202, 77] on link "Utilities / Bills" at bounding box center [200, 76] width 39 height 17
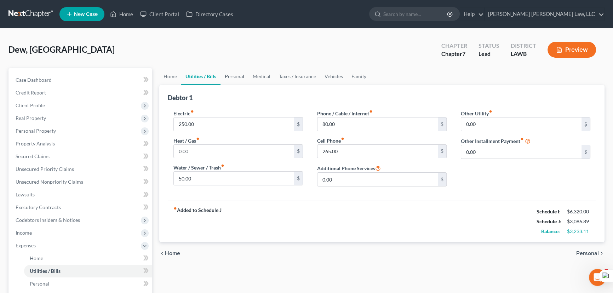
click at [238, 79] on link "Personal" at bounding box center [235, 76] width 28 height 17
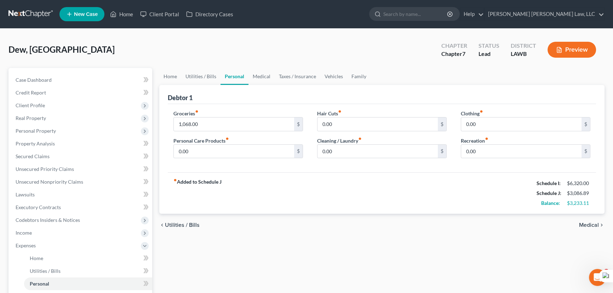
click at [383, 142] on div "Cleaning / Laundry fiber_manual_record 0.00 $" at bounding box center [382, 148] width 130 height 22
click at [382, 147] on input "0.00" at bounding box center [378, 151] width 120 height 13
click at [489, 124] on input "0.00" at bounding box center [521, 124] width 120 height 13
click at [271, 153] on input "0.00" at bounding box center [234, 151] width 120 height 13
click at [375, 150] on input "82" at bounding box center [378, 151] width 120 height 13
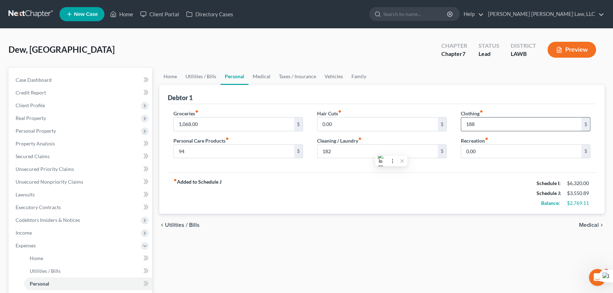
click at [507, 121] on input "188" at bounding box center [521, 124] width 120 height 13
click at [219, 125] on input "1,068.00" at bounding box center [234, 124] width 120 height 13
click at [264, 71] on link "Medical" at bounding box center [262, 76] width 26 height 17
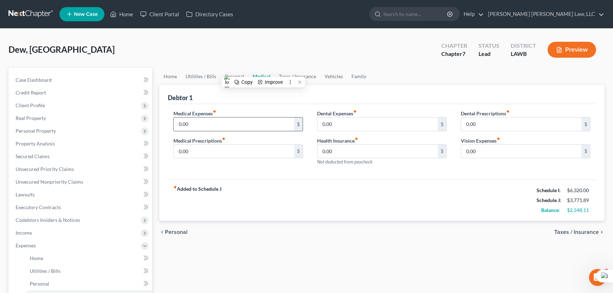
click at [223, 121] on input "0.00" at bounding box center [234, 124] width 120 height 13
click at [304, 81] on link "Taxes / Insurance" at bounding box center [298, 76] width 46 height 17
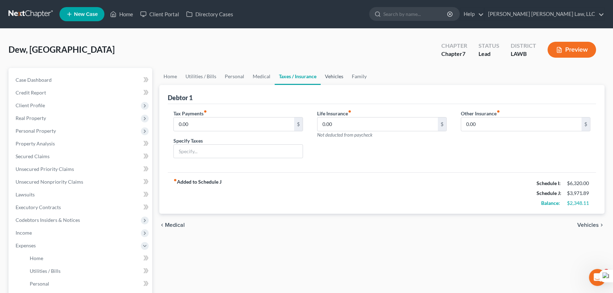
click at [342, 79] on link "Vehicles" at bounding box center [334, 76] width 27 height 17
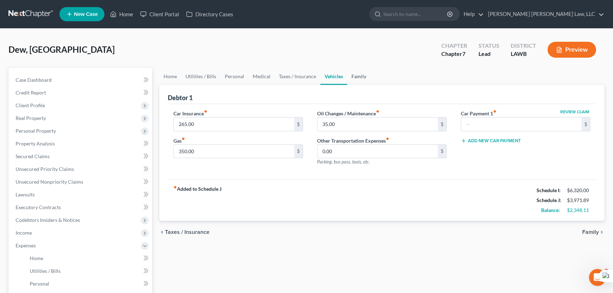
click at [358, 78] on link "Family" at bounding box center [358, 76] width 23 height 17
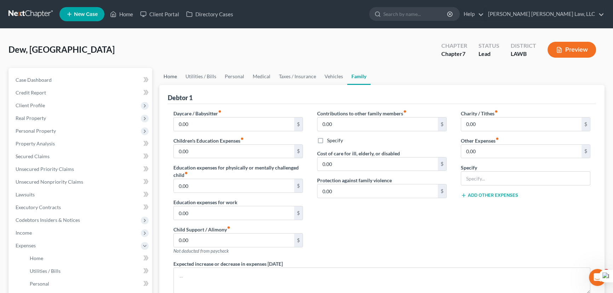
click at [170, 71] on link "Home" at bounding box center [170, 76] width 22 height 17
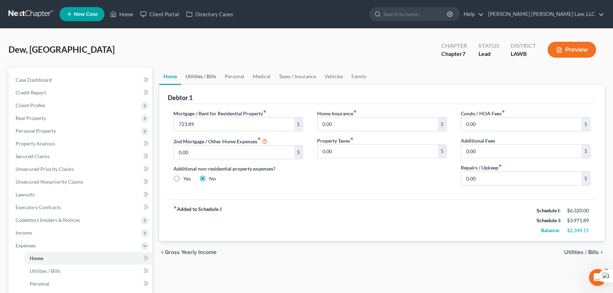
click at [211, 72] on link "Utilities / Bills" at bounding box center [200, 76] width 39 height 17
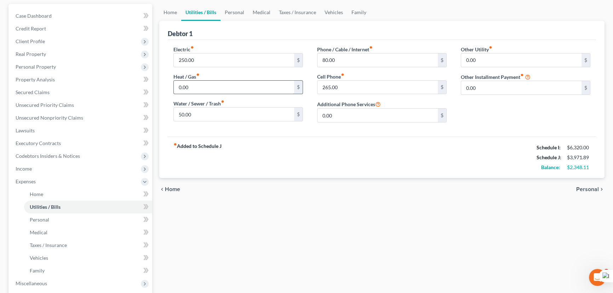
scroll to position [32, 0]
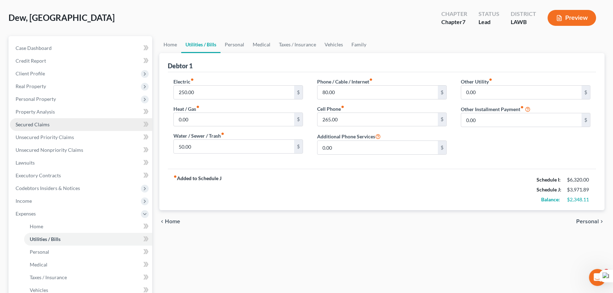
click at [57, 123] on link "Secured Claims" at bounding box center [81, 124] width 142 height 13
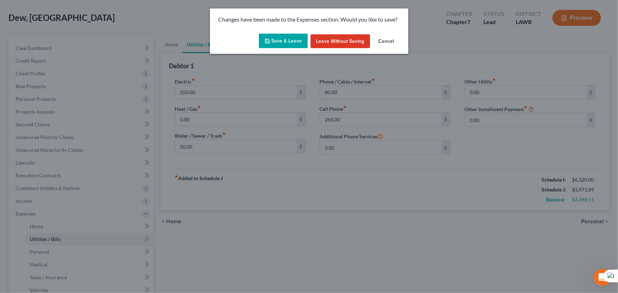
click at [284, 36] on button "Save & Leave" at bounding box center [283, 41] width 49 height 15
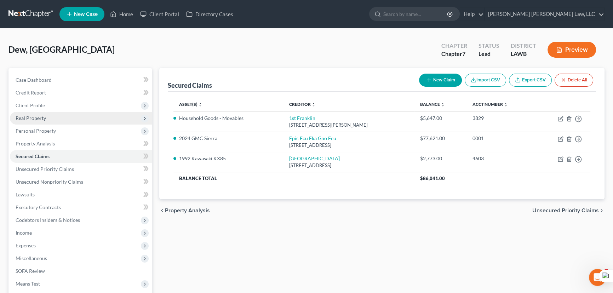
click at [68, 116] on span "Real Property" at bounding box center [81, 118] width 142 height 13
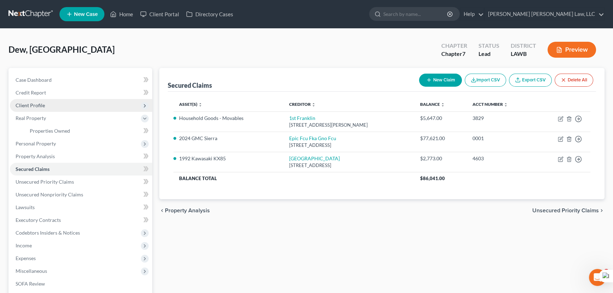
click at [67, 104] on span "Client Profile" at bounding box center [81, 105] width 142 height 13
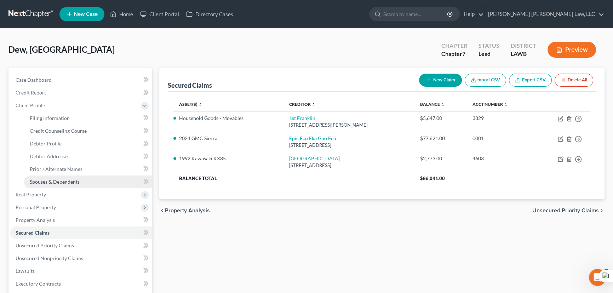
click at [80, 181] on link "Spouses & Dependents" at bounding box center [88, 182] width 128 height 13
